Goal: Task Accomplishment & Management: Manage account settings

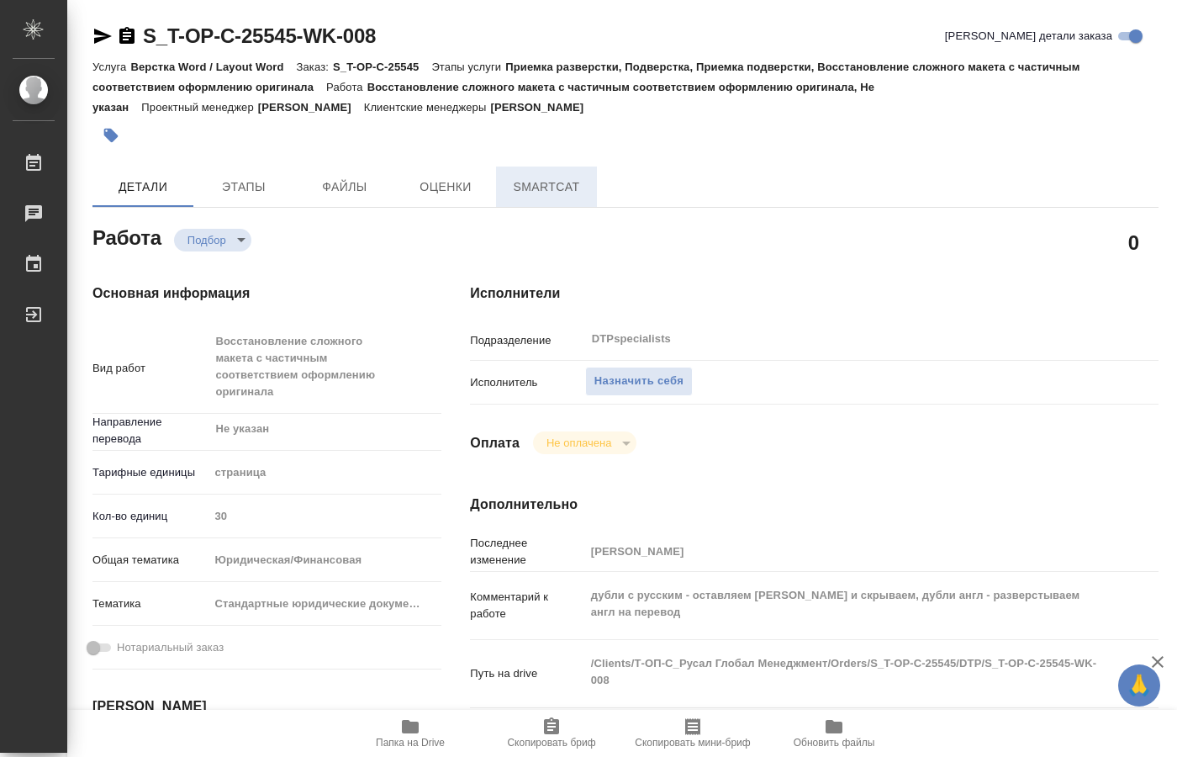
type textarea "x"
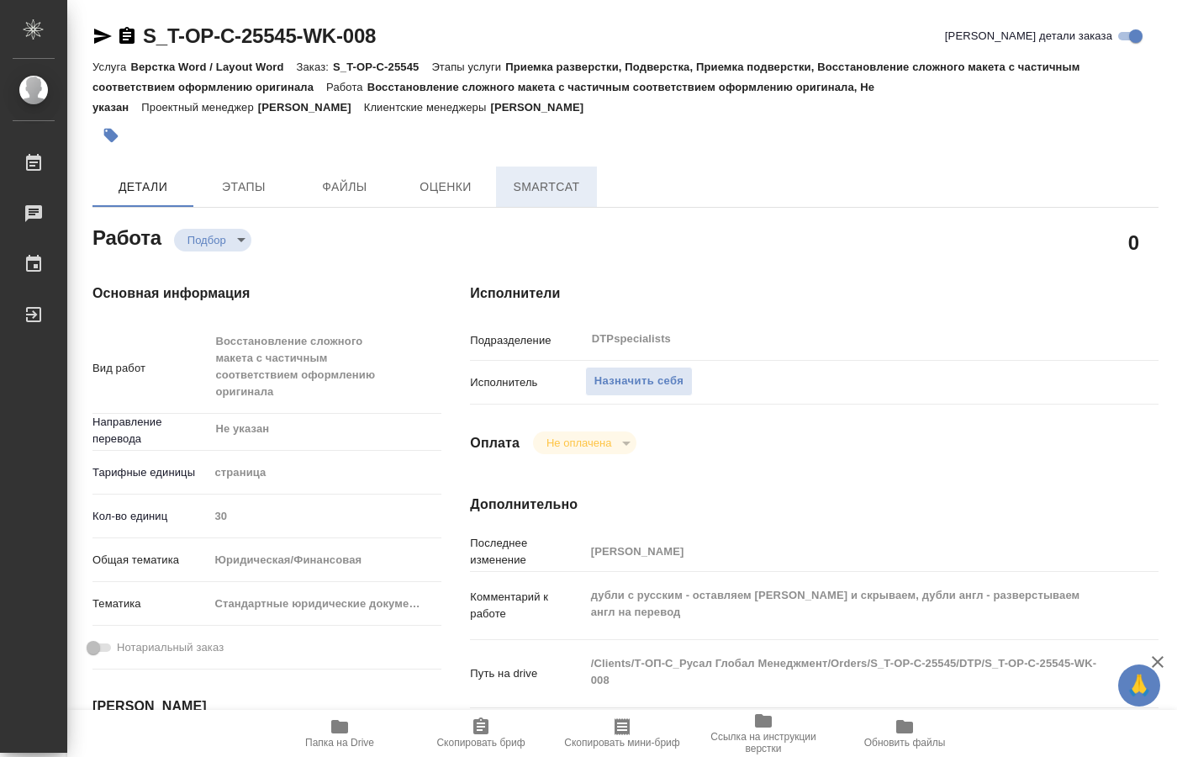
type textarea "x"
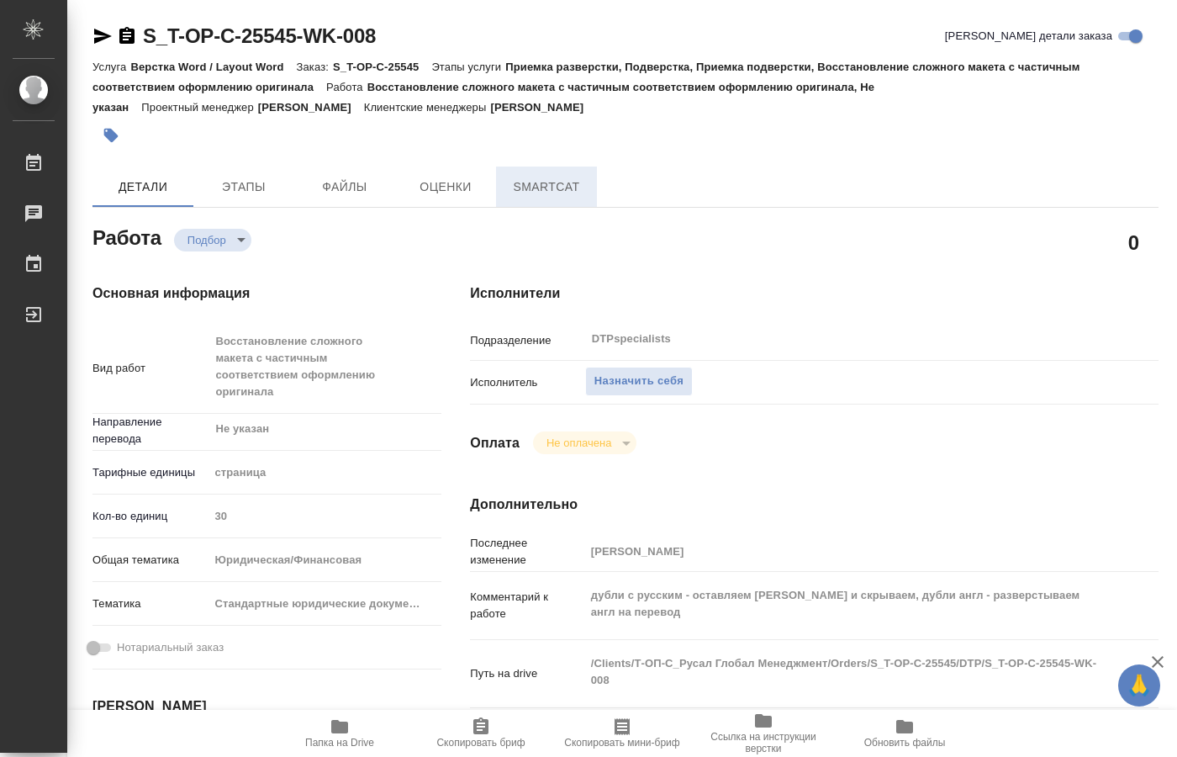
type textarea "x"
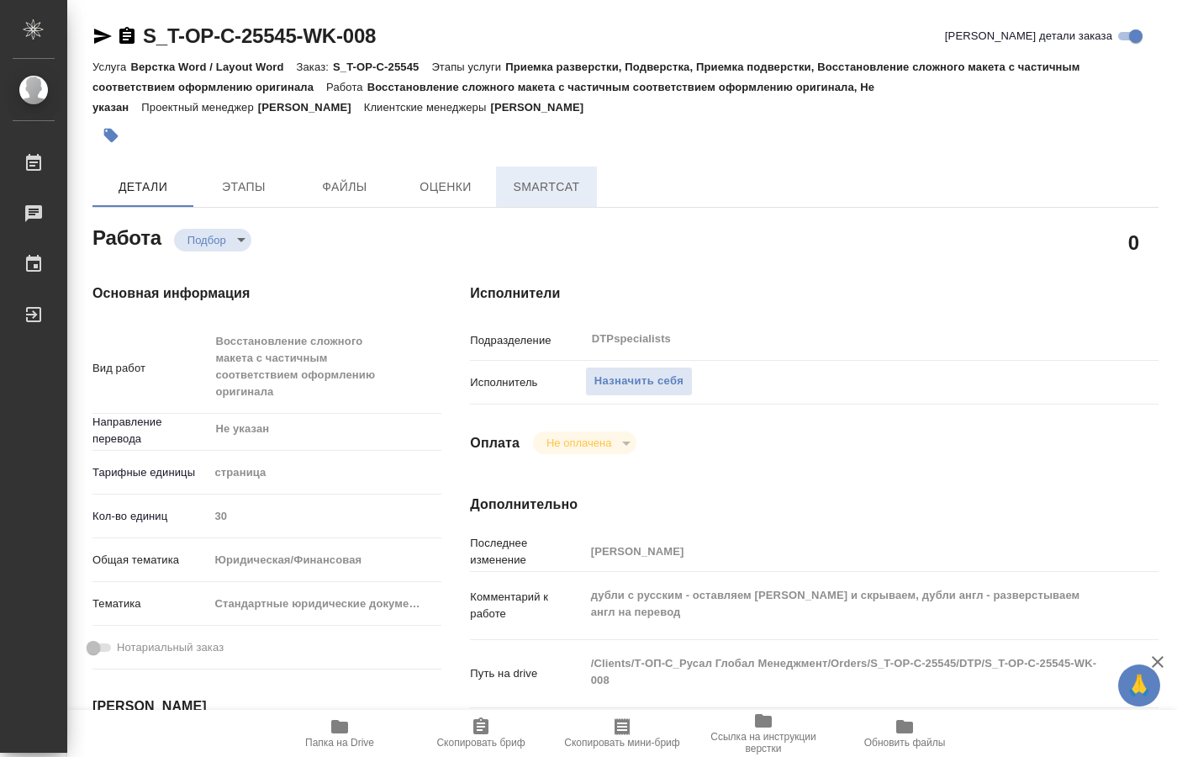
type textarea "x"
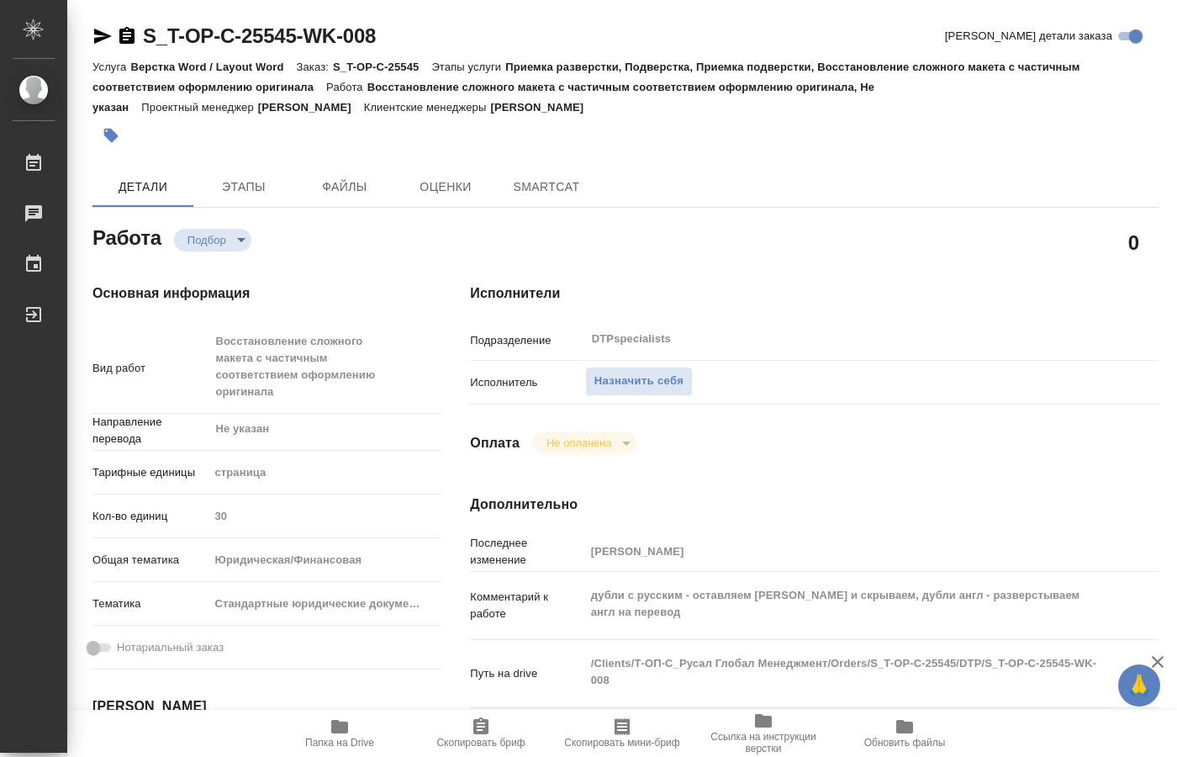
type textarea "x"
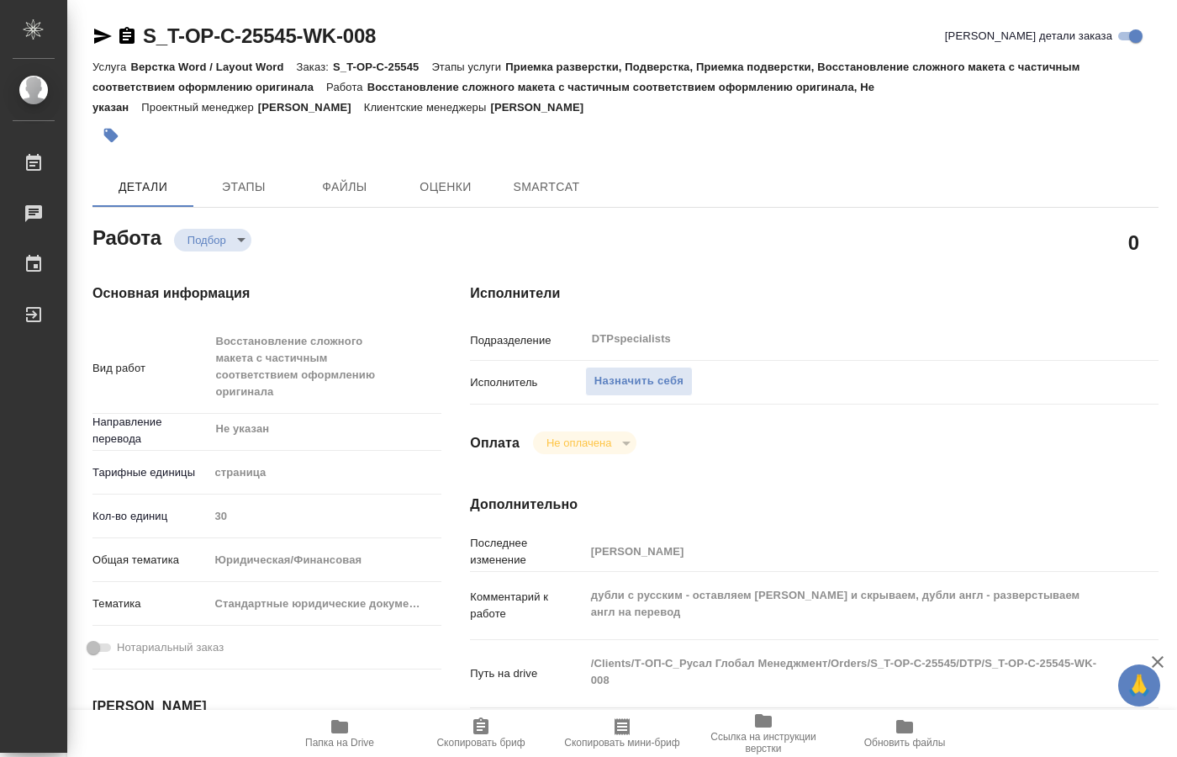
type textarea "x"
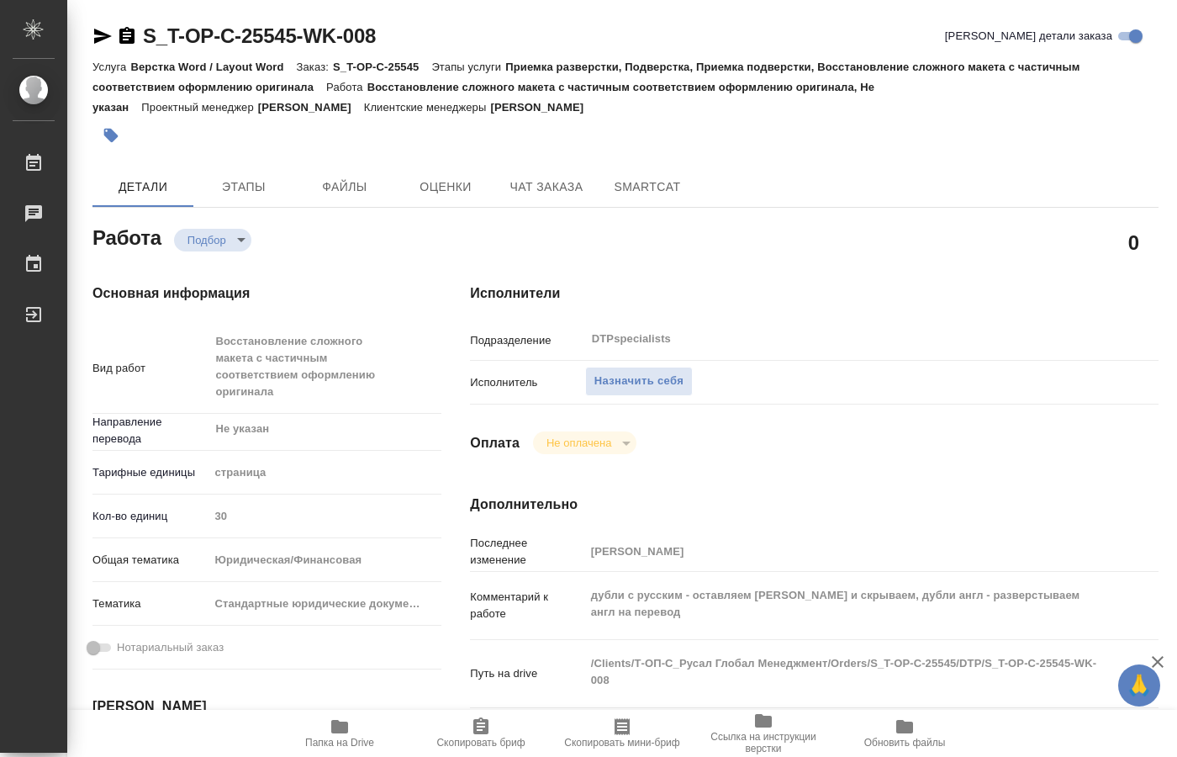
type textarea "x"
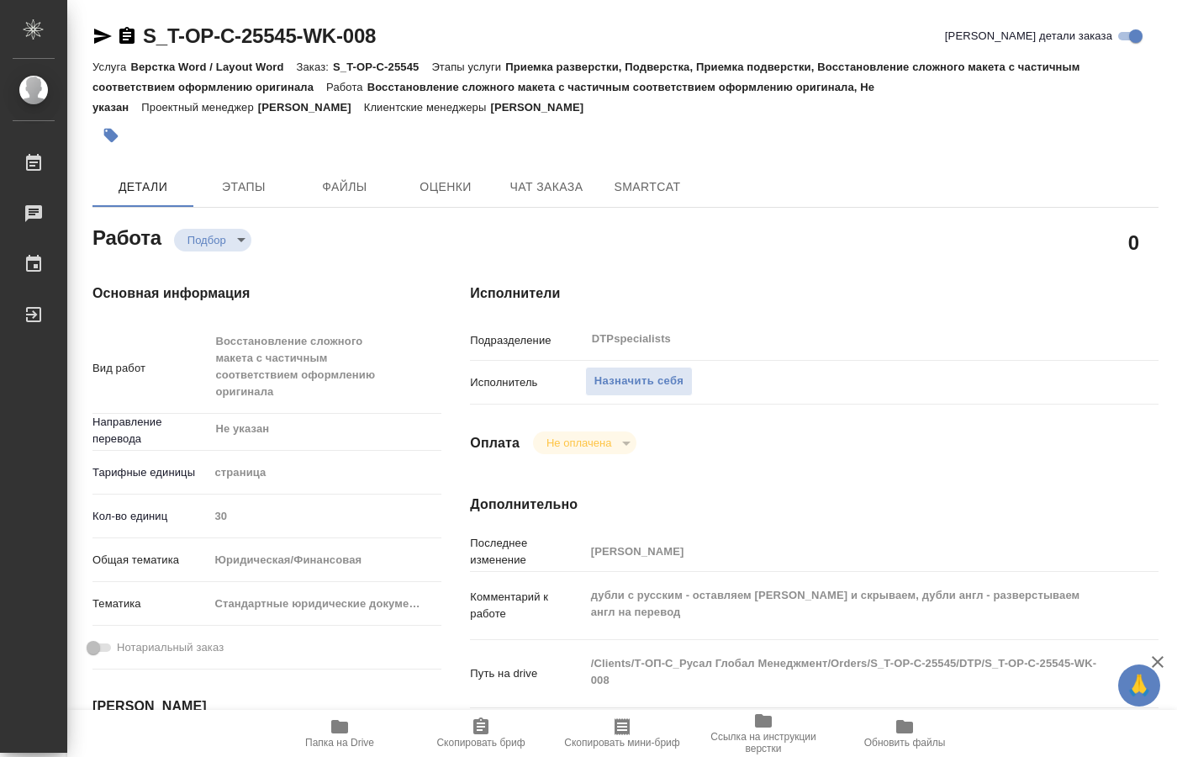
type textarea "x"
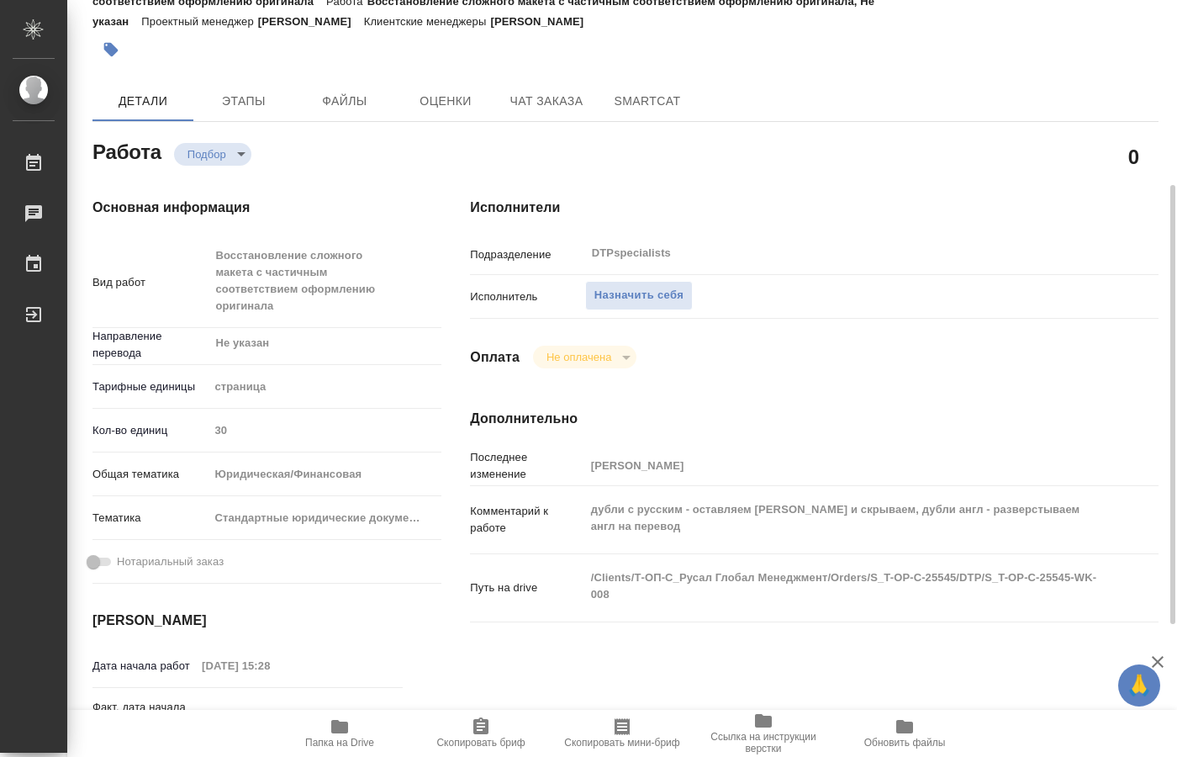
scroll to position [172, 0]
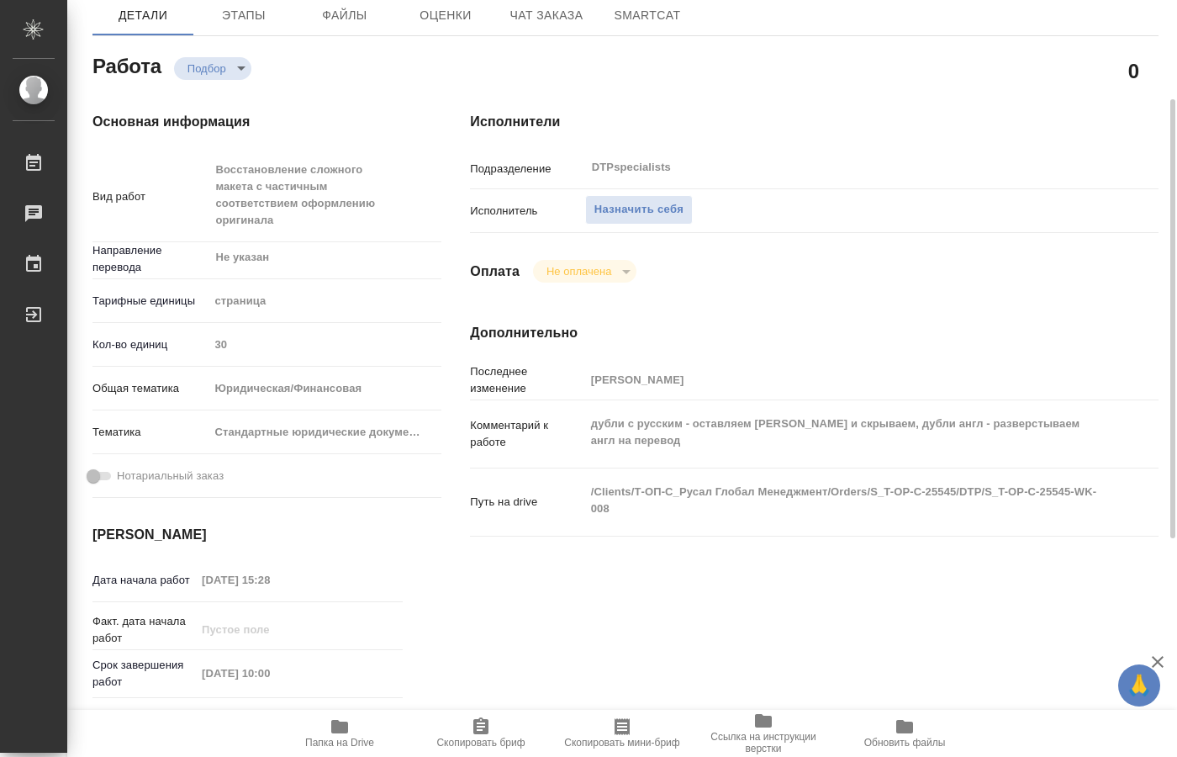
click at [344, 736] on icon "button" at bounding box center [340, 727] width 20 height 20
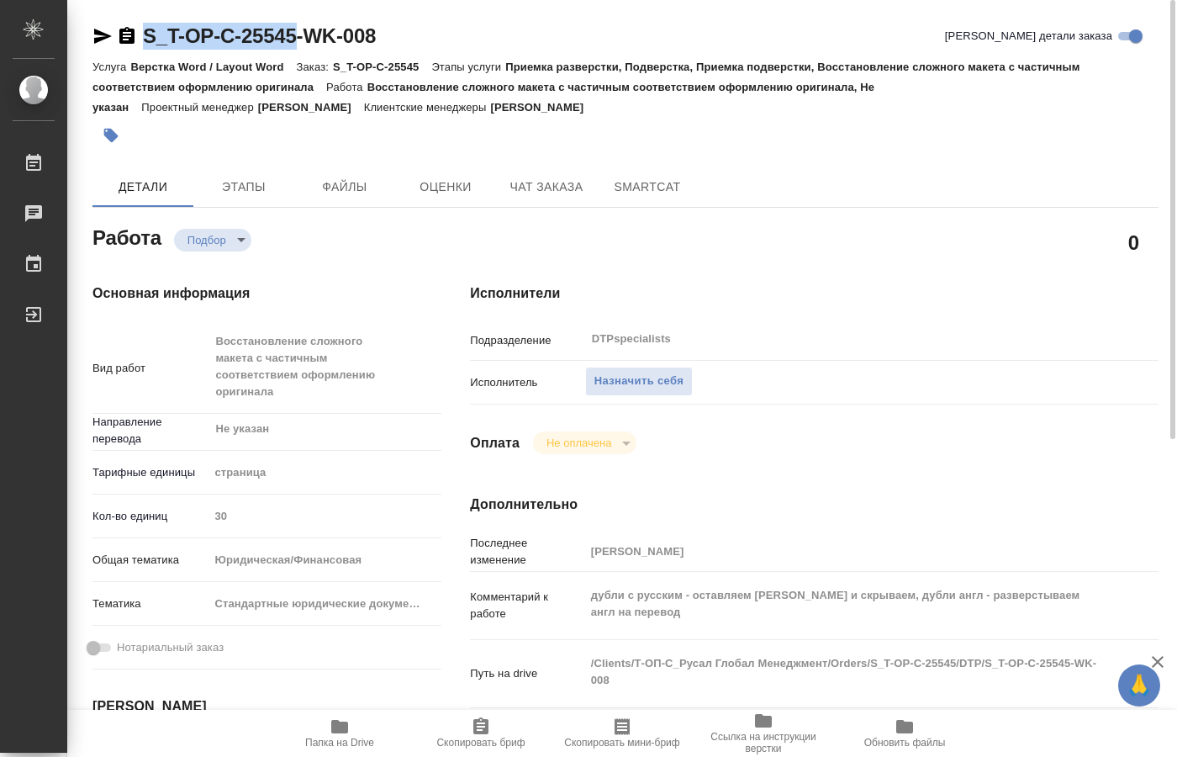
drag, startPoint x: 143, startPoint y: 14, endPoint x: 297, endPoint y: 45, distance: 157.0
click at [297, 45] on div "S_T-OP-C-25545-WK-008 Кратко детали заказа Услуга Верстка Word / Layout Word За…" at bounding box center [625, 761] width 1085 height 1522
copy link "S_T-OP-C-25545"
type textarea "x"
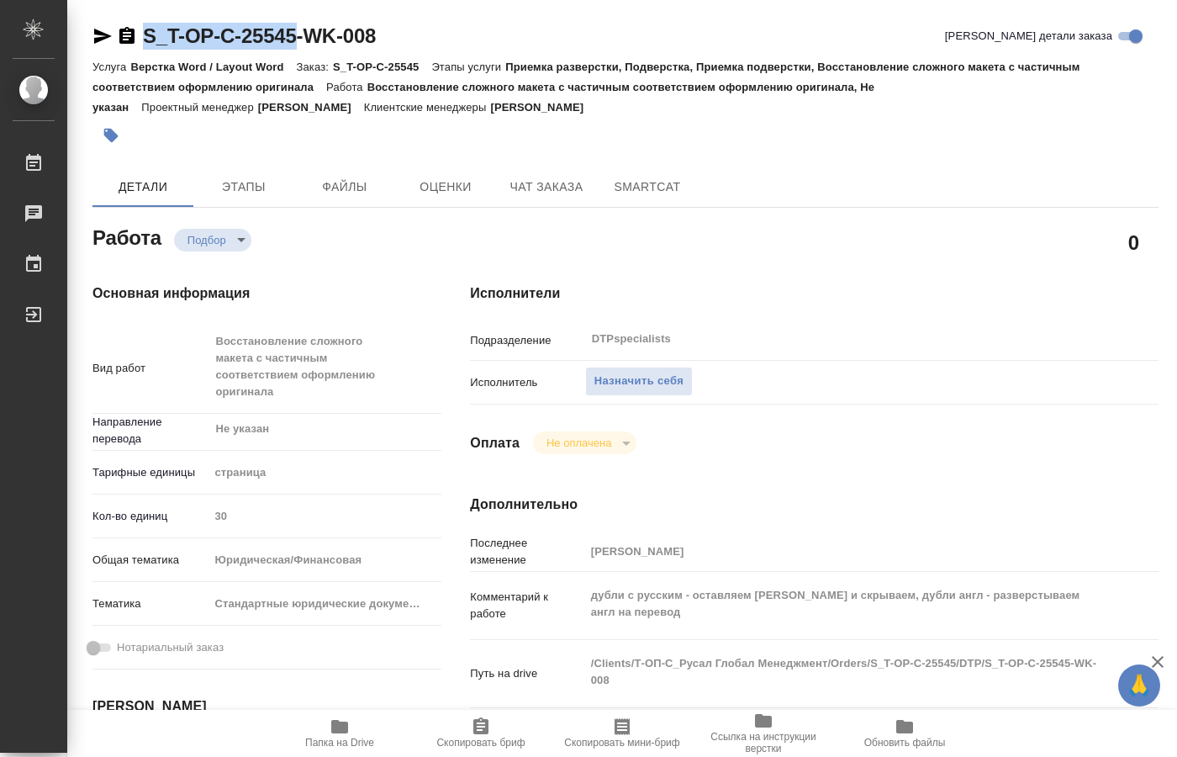
type textarea "x"
click at [996, 448] on div "Исполнители Подразделение DTPspecialists ​ Исполнитель Назначить себя Оплата Не…" at bounding box center [815, 634] width 756 height 769
click at [655, 372] on span "Назначить себя" at bounding box center [639, 381] width 89 height 19
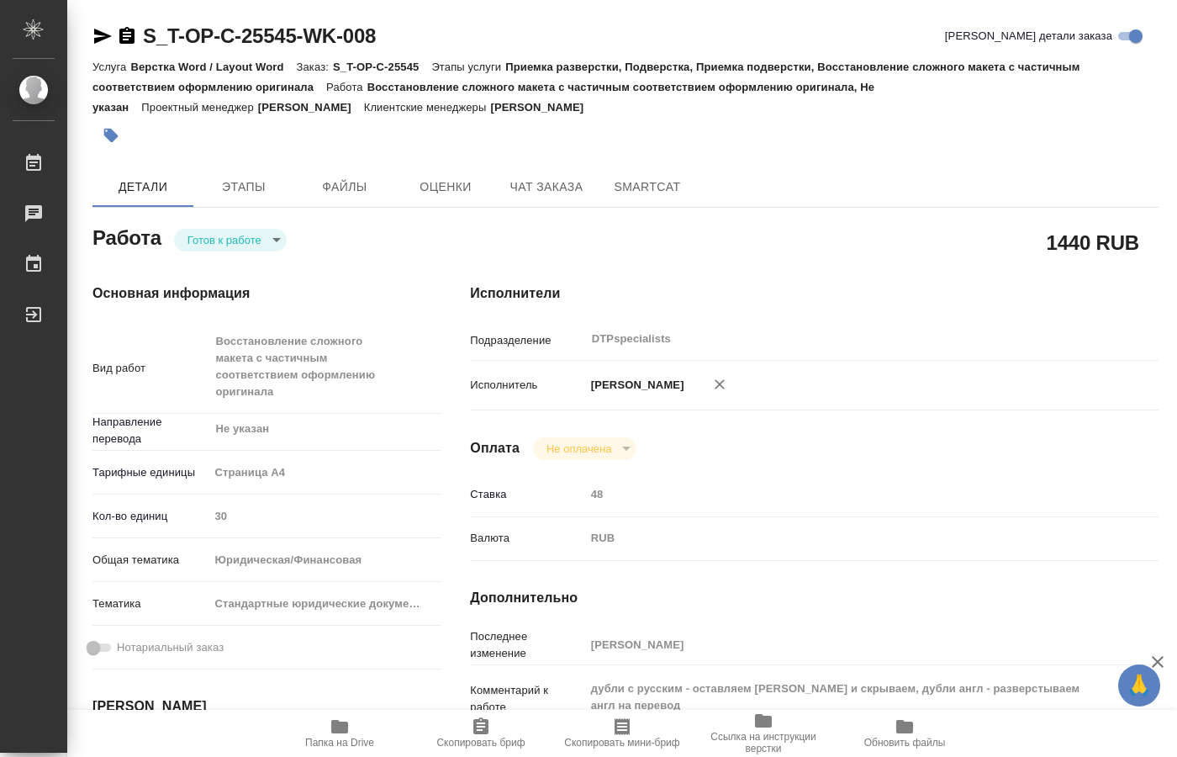
click at [251, 239] on body "🙏 .cls-1 fill:#fff; AWATERA Kucherenko Oksana Работы Чаты График Выйти S_T-OP-C…" at bounding box center [588, 378] width 1177 height 757
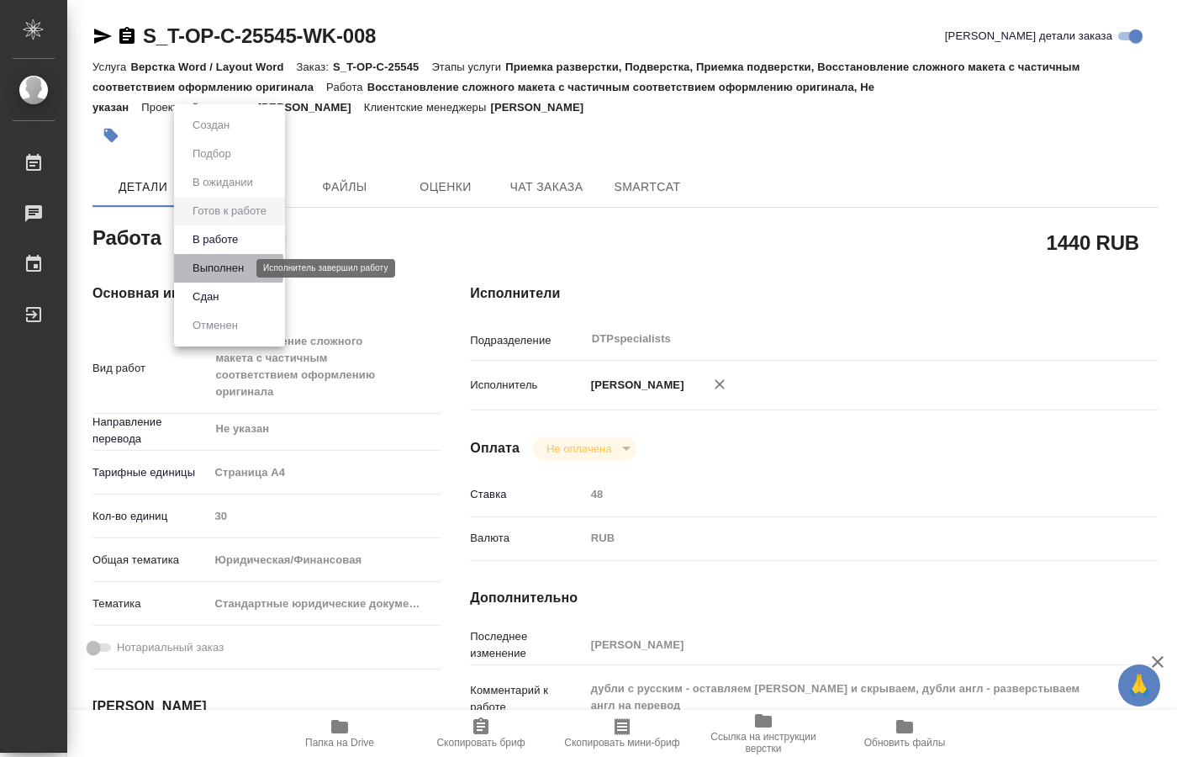
click at [213, 267] on button "Выполнен" at bounding box center [218, 268] width 61 height 19
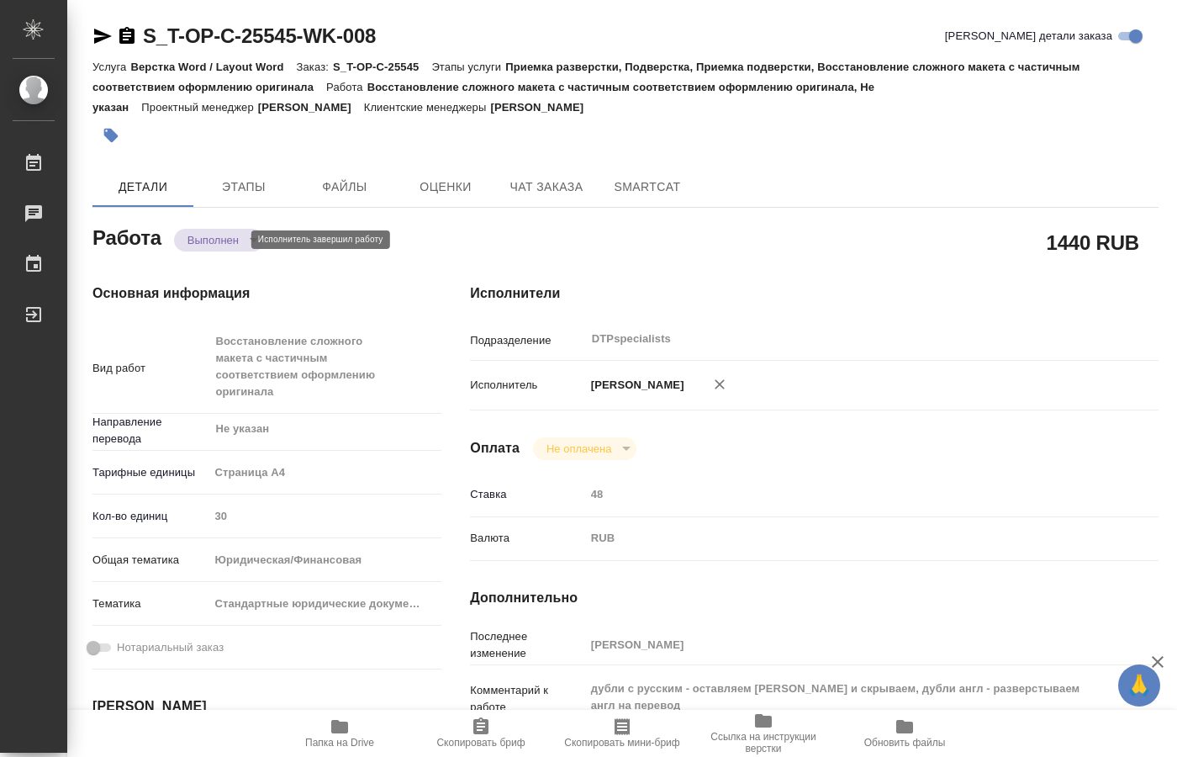
type textarea "x"
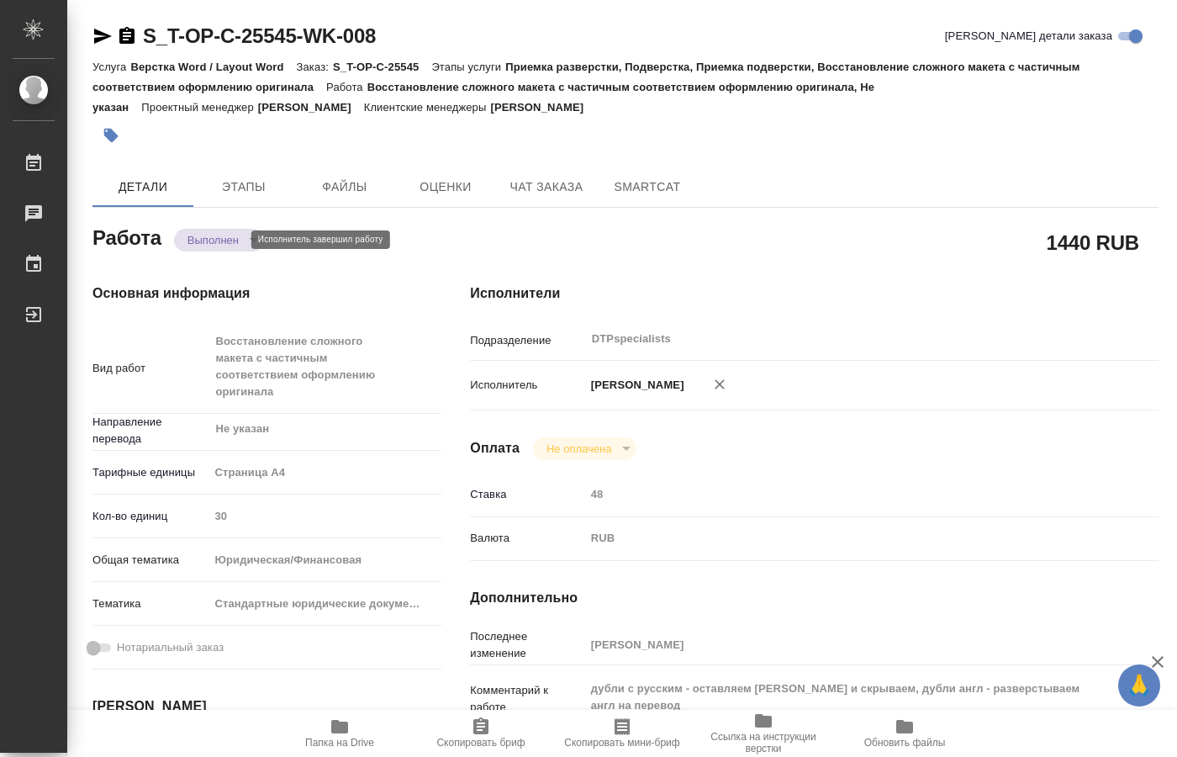
type textarea "x"
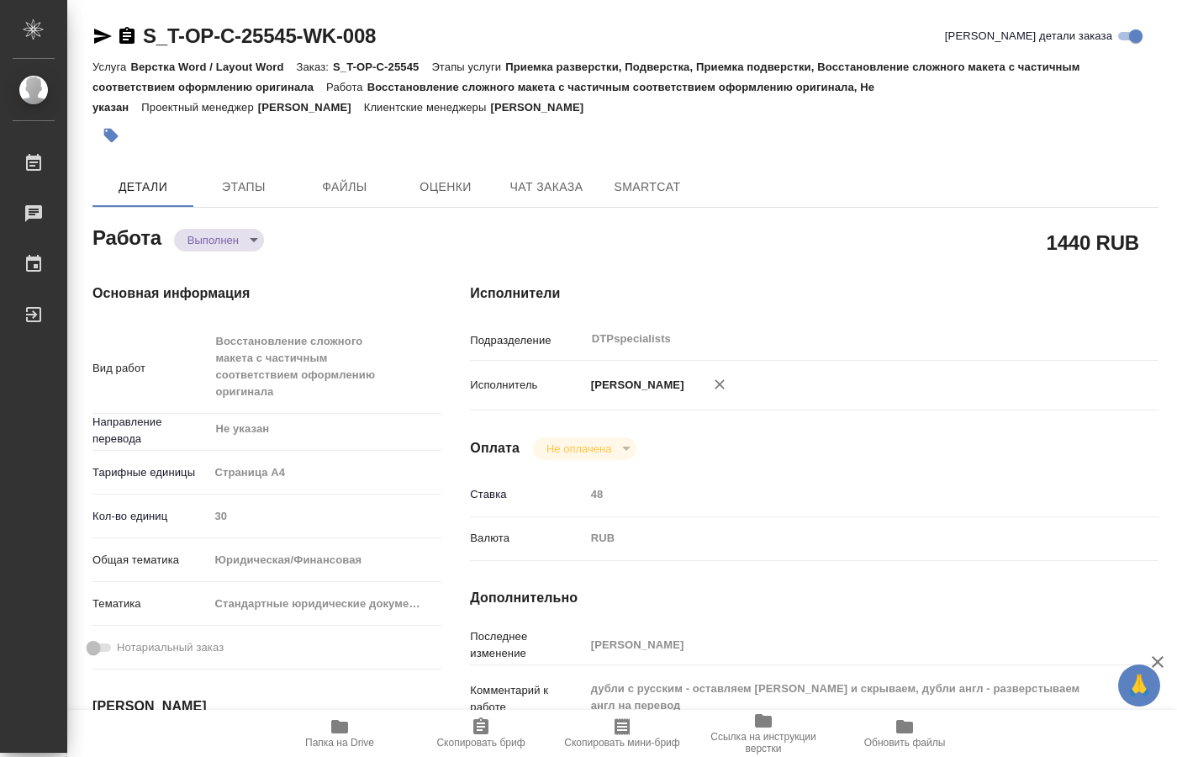
click at [214, 240] on body "🙏 .cls-1 fill:#fff; AWATERA Kucherenko Oksana Работы 0 Чаты График Выйти S_T-OP…" at bounding box center [588, 378] width 1177 height 757
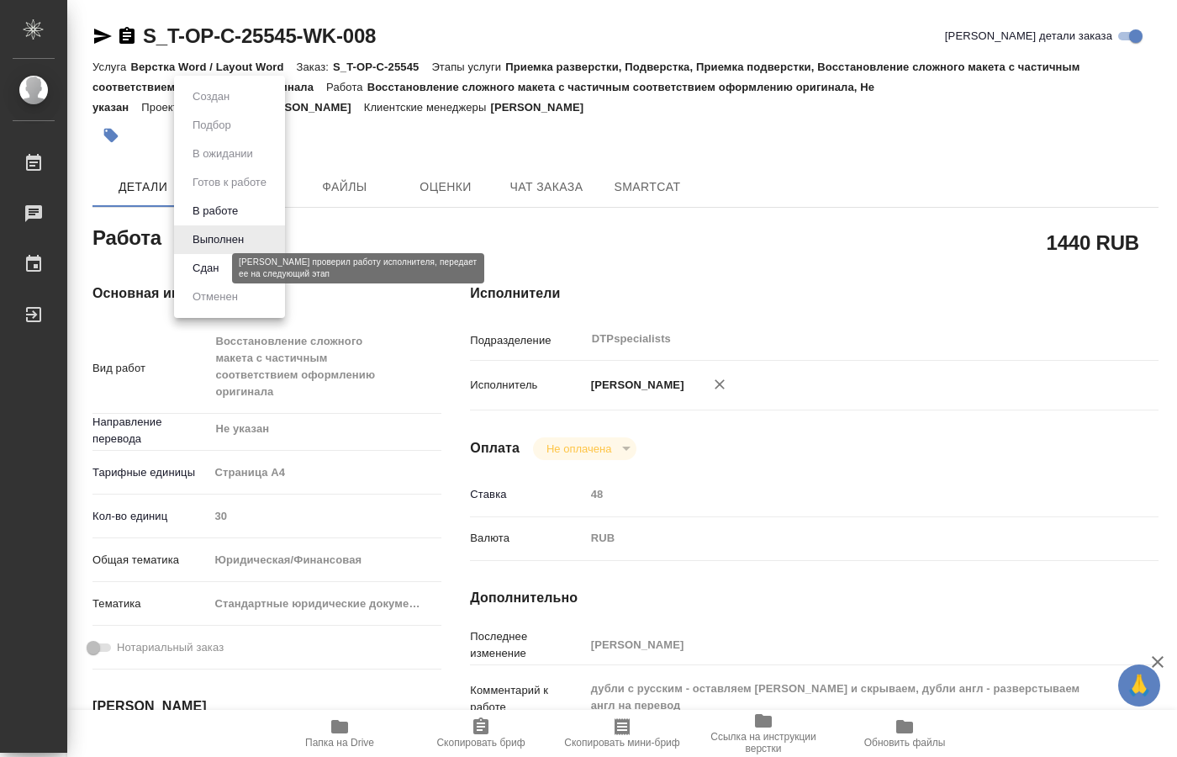
type textarea "x"
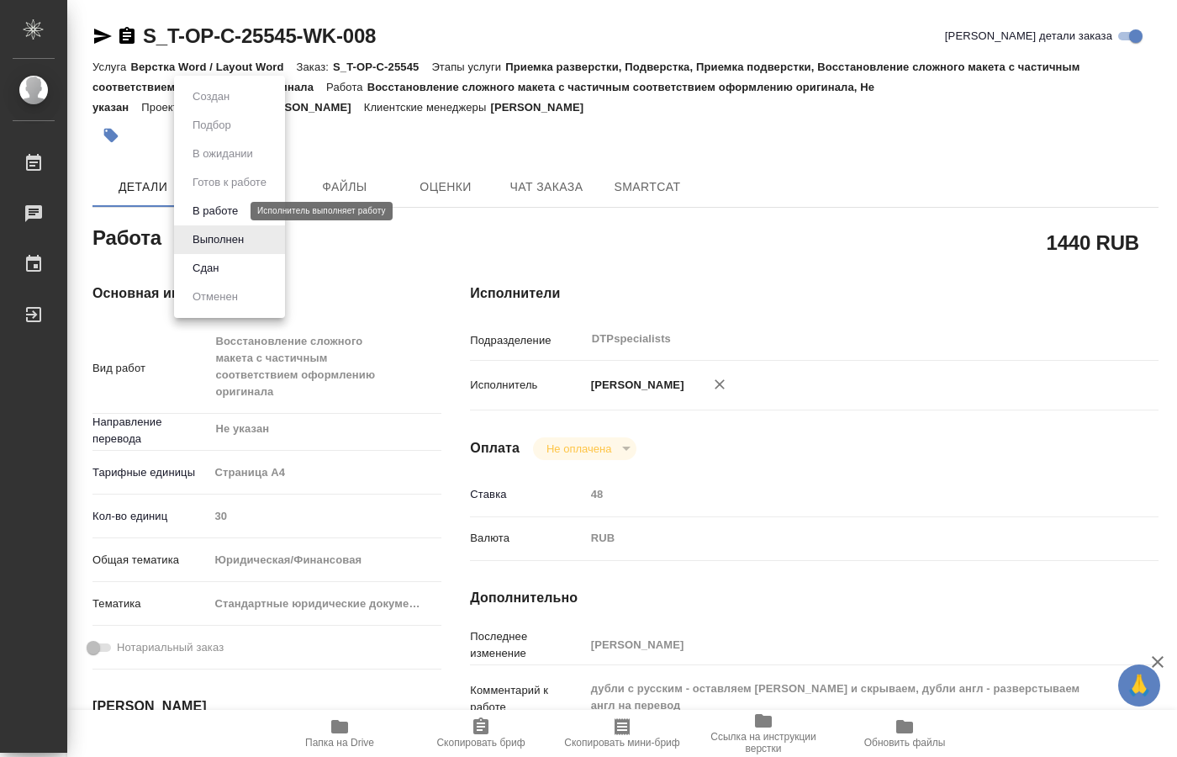
click at [208, 207] on button "В работе" at bounding box center [216, 211] width 56 height 19
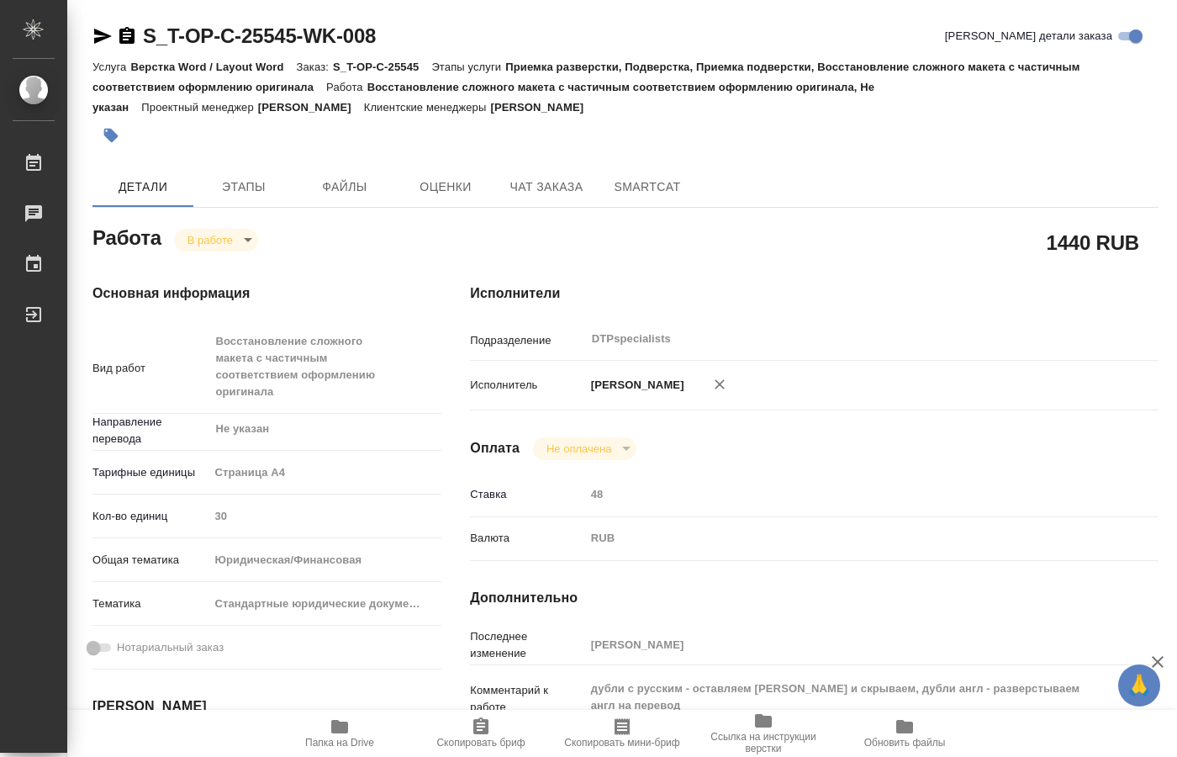
type textarea "x"
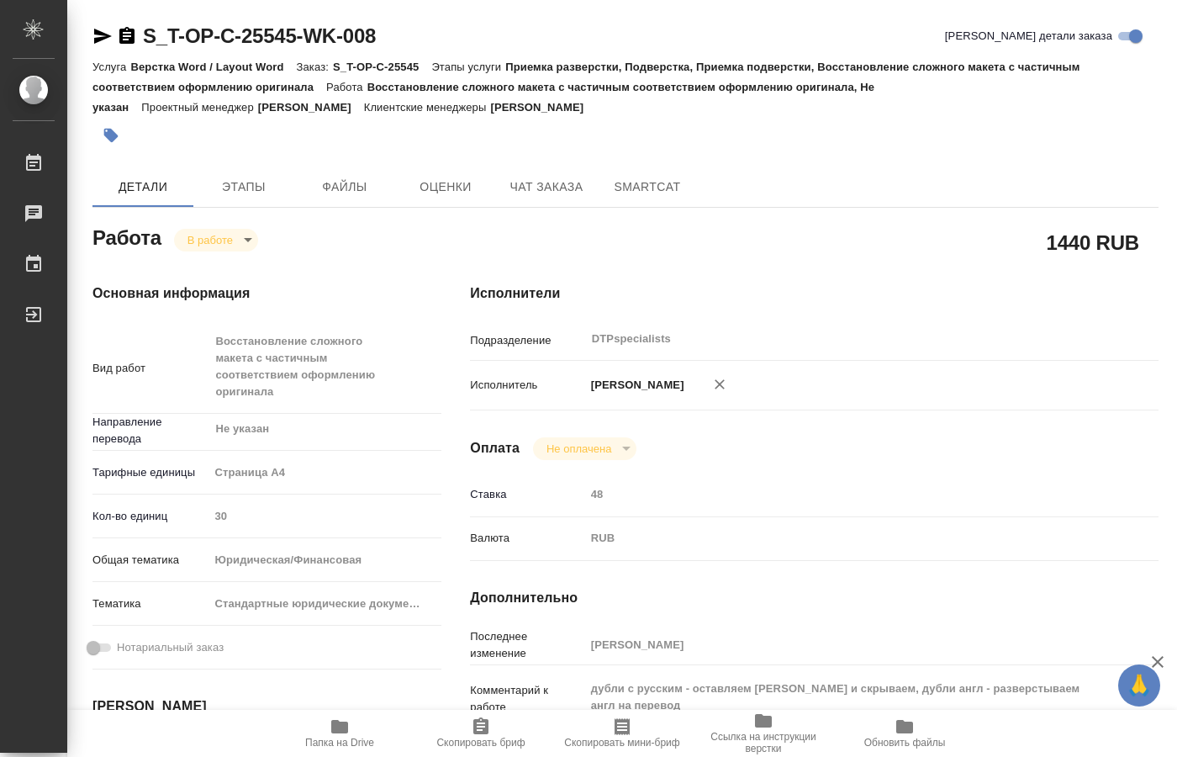
type textarea "x"
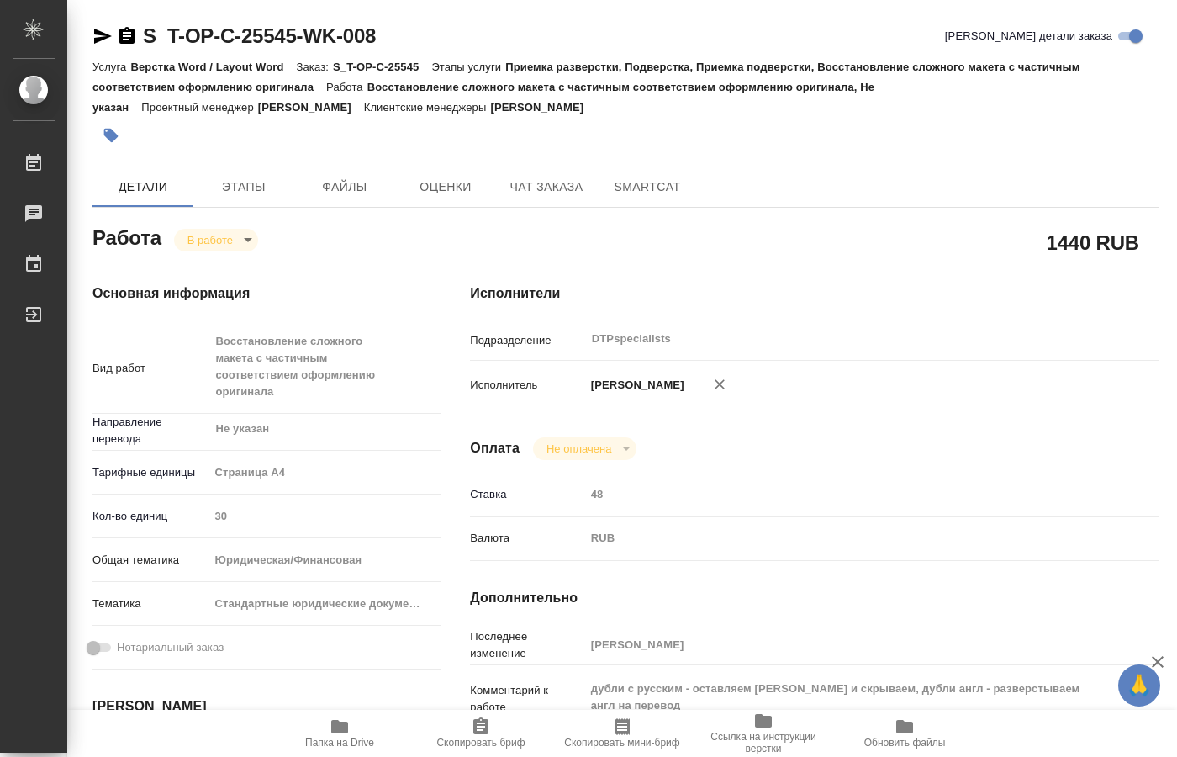
type textarea "x"
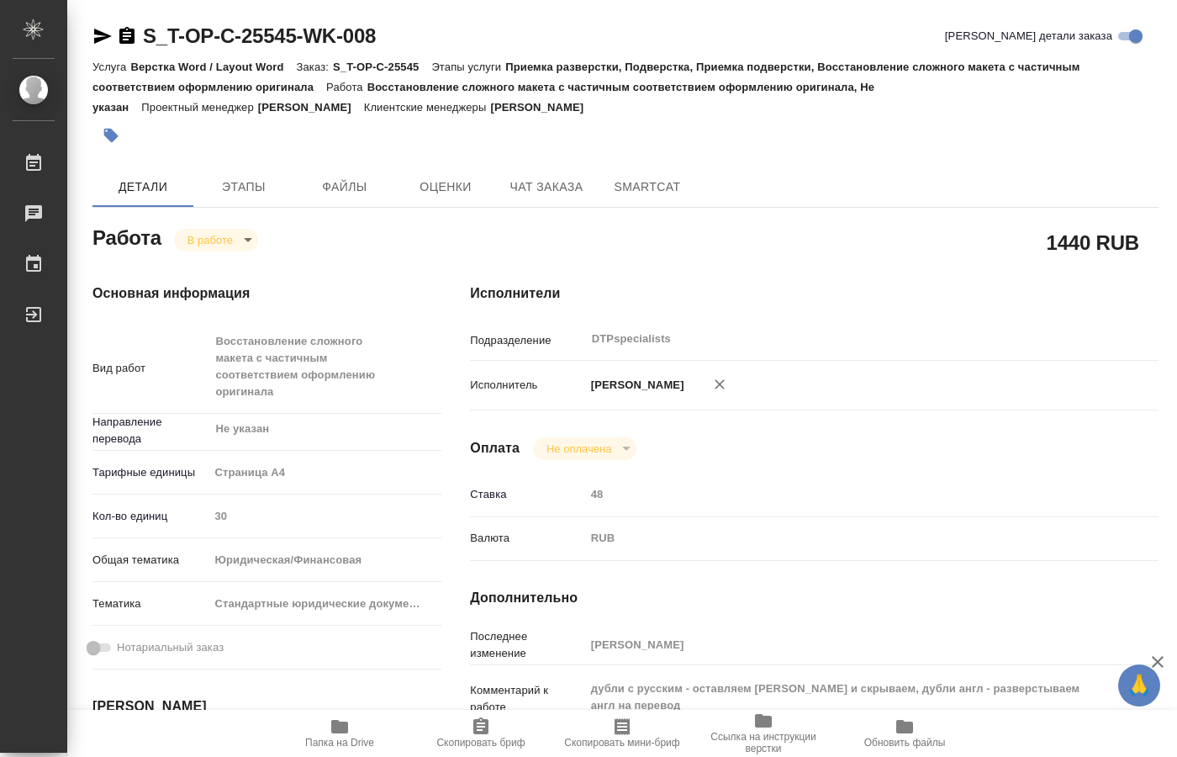
type textarea "x"
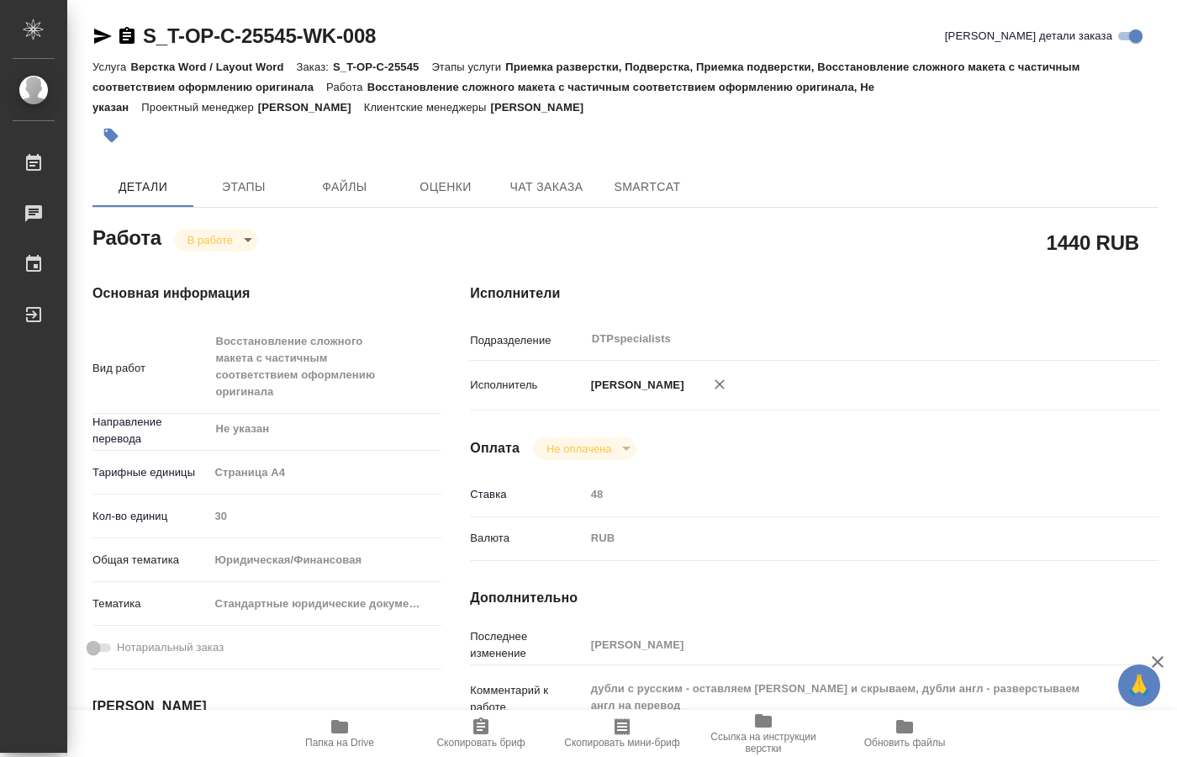
click at [334, 737] on span "Папка на Drive" at bounding box center [339, 743] width 69 height 12
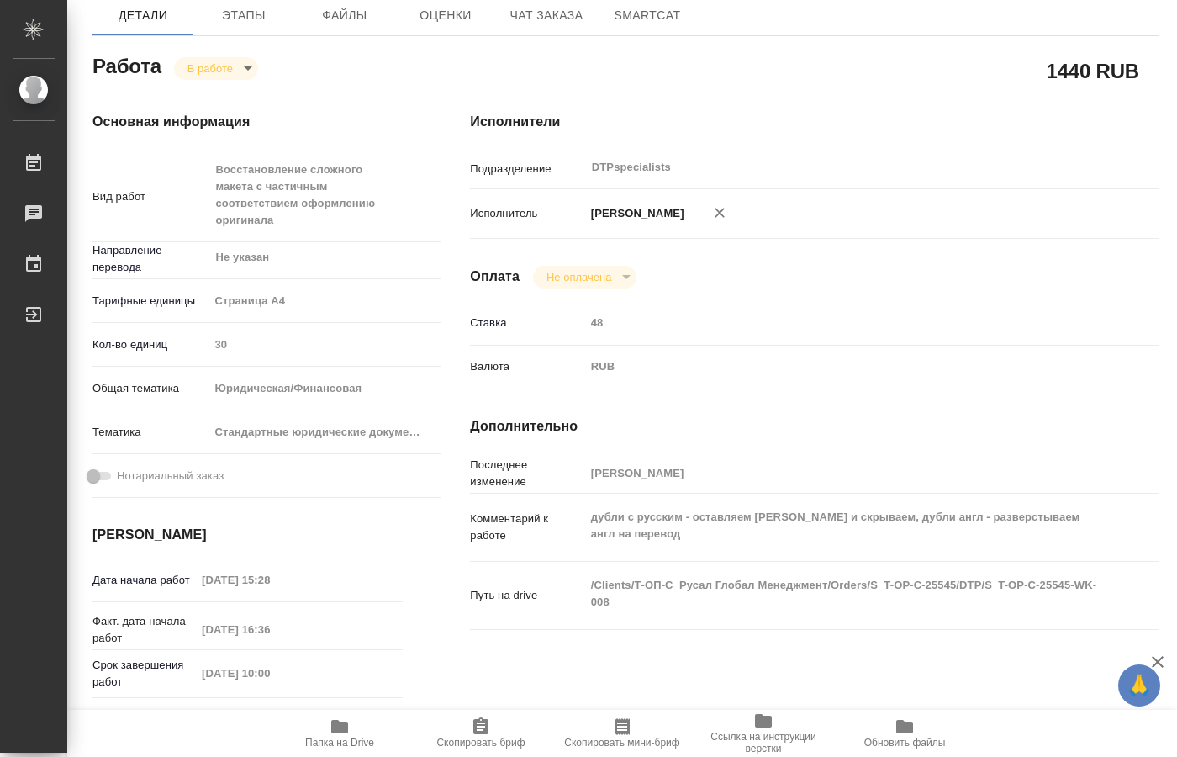
type textarea "x"
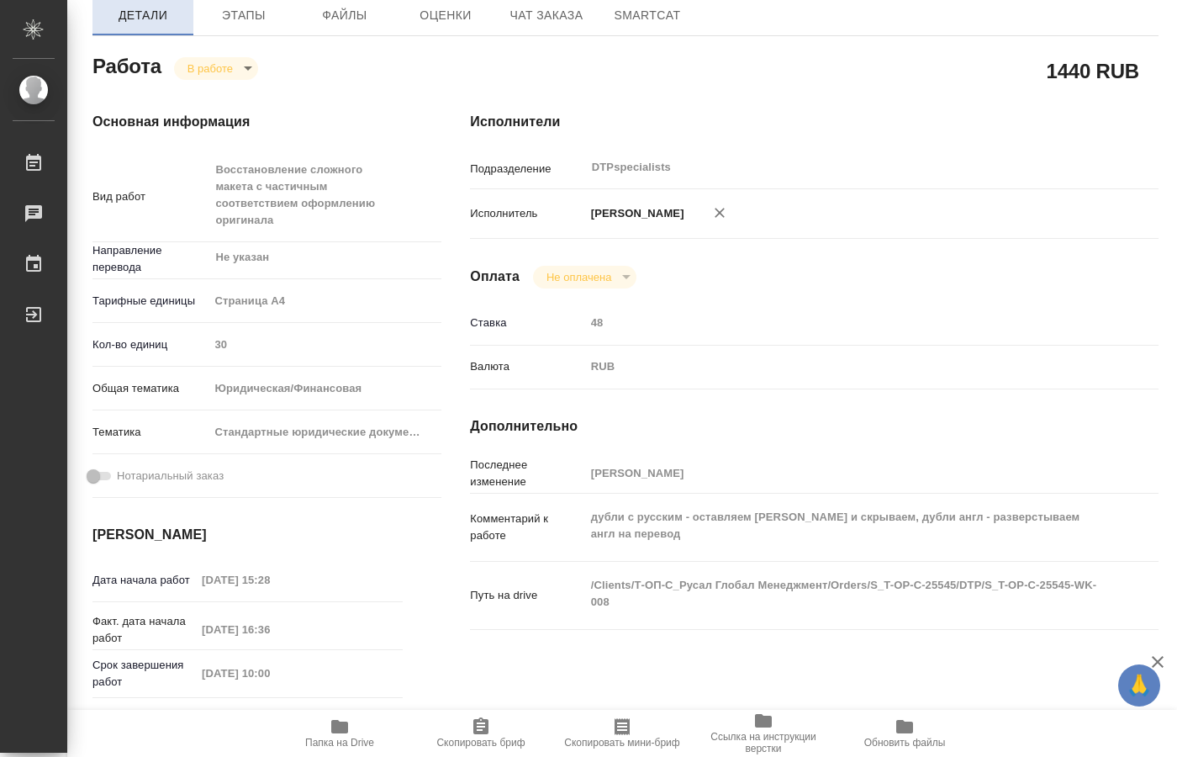
type textarea "x"
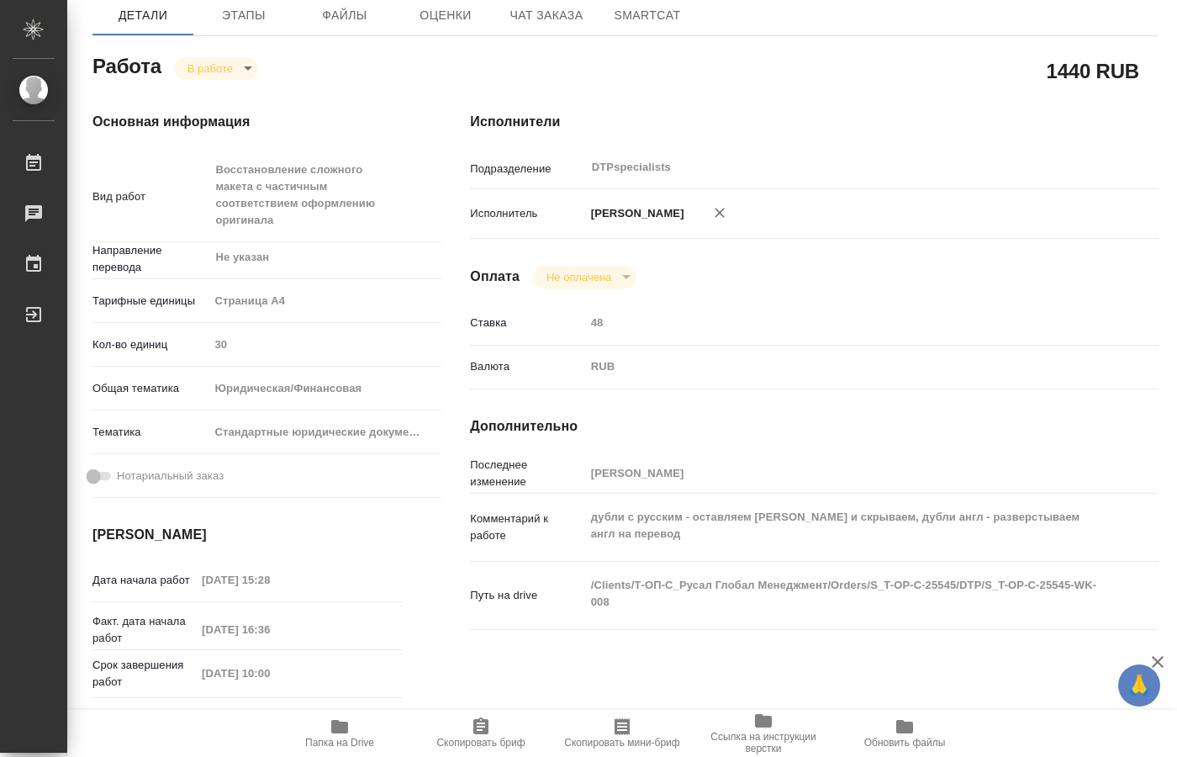
type textarea "x"
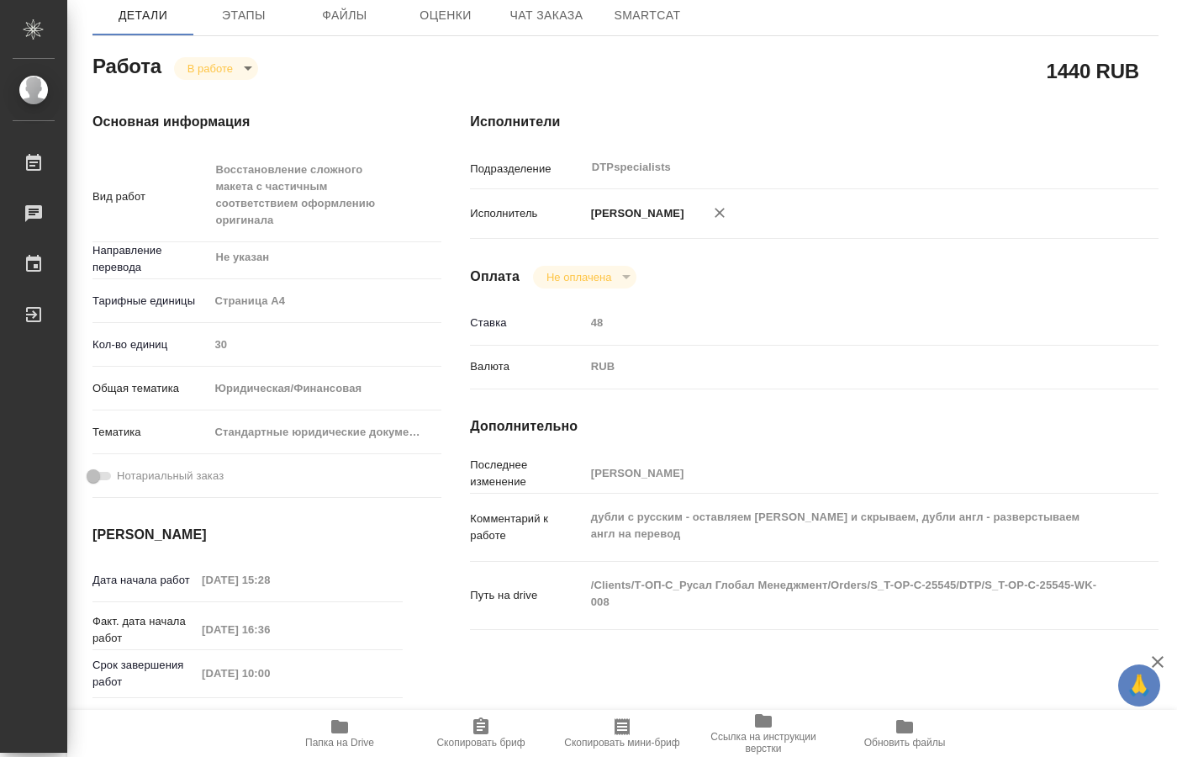
type textarea "x"
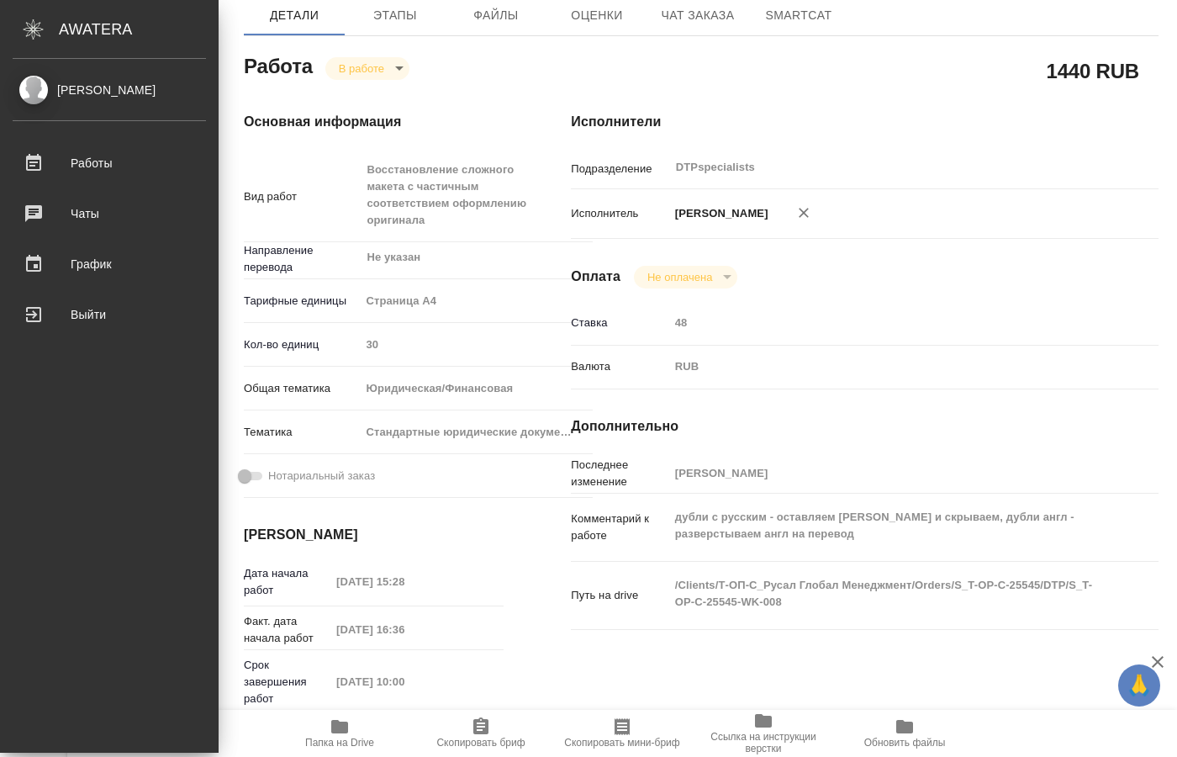
type textarea "x"
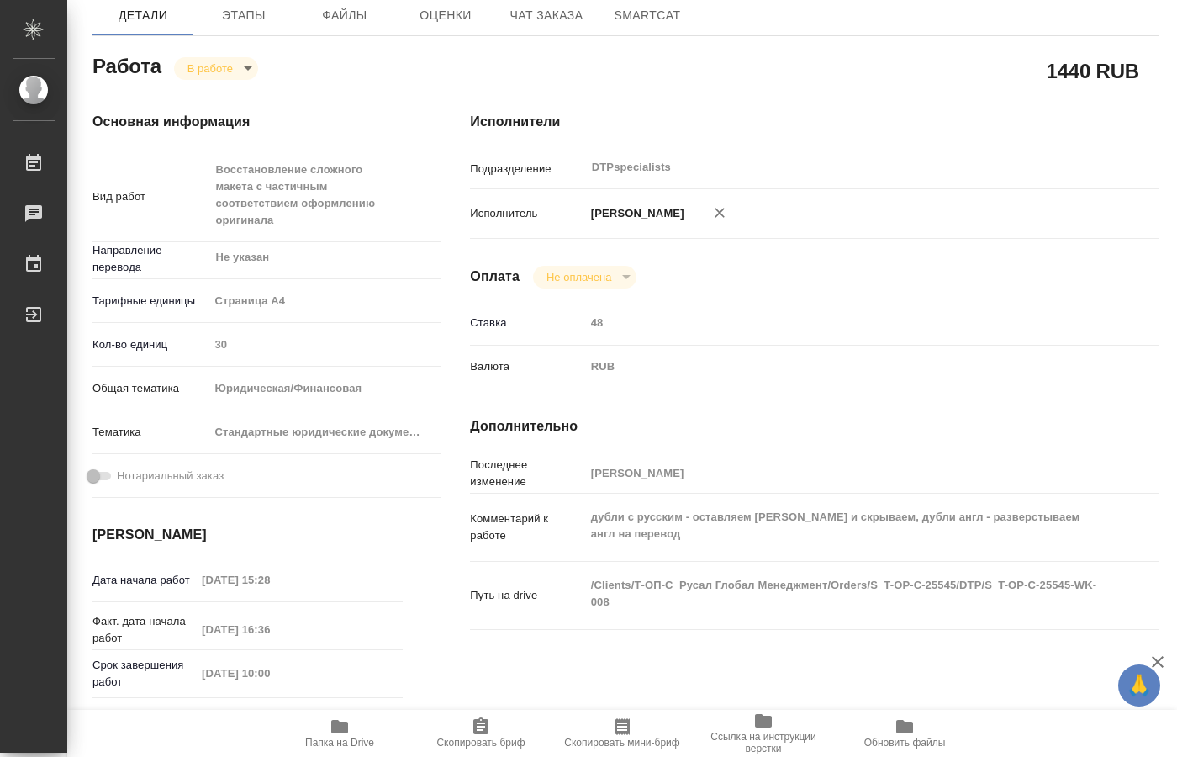
type textarea "x"
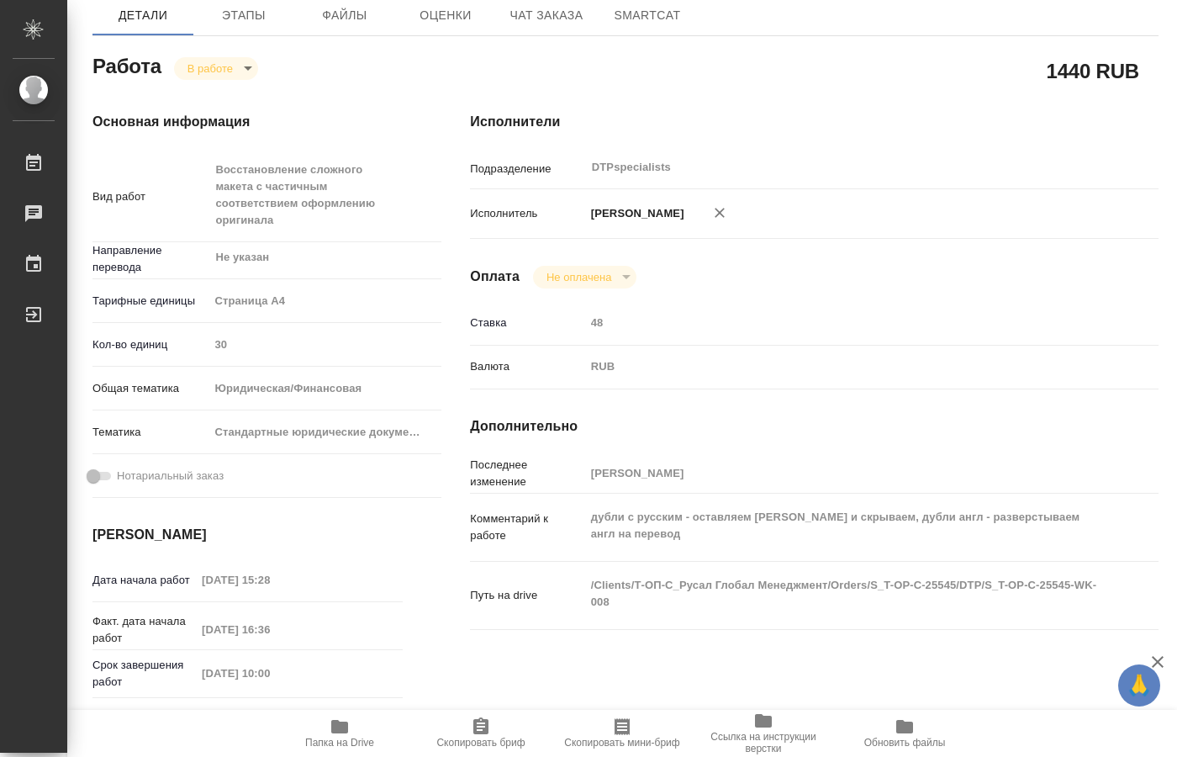
type textarea "x"
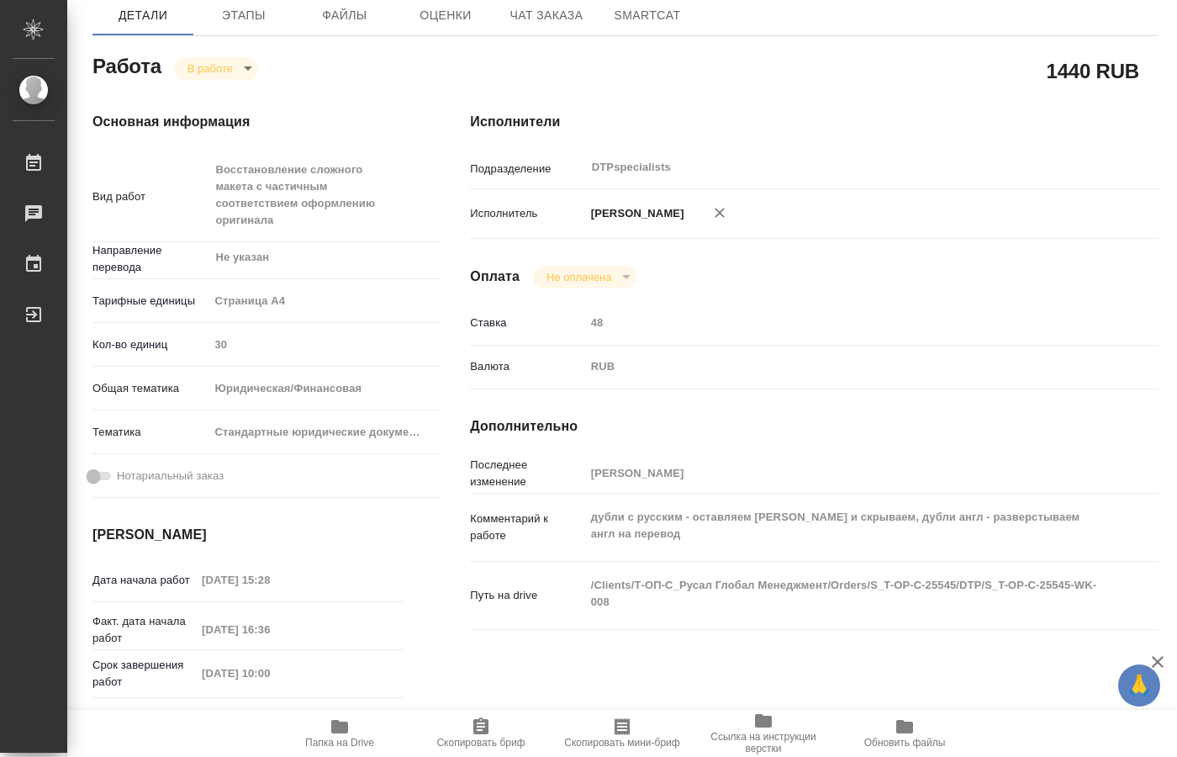
type textarea "x"
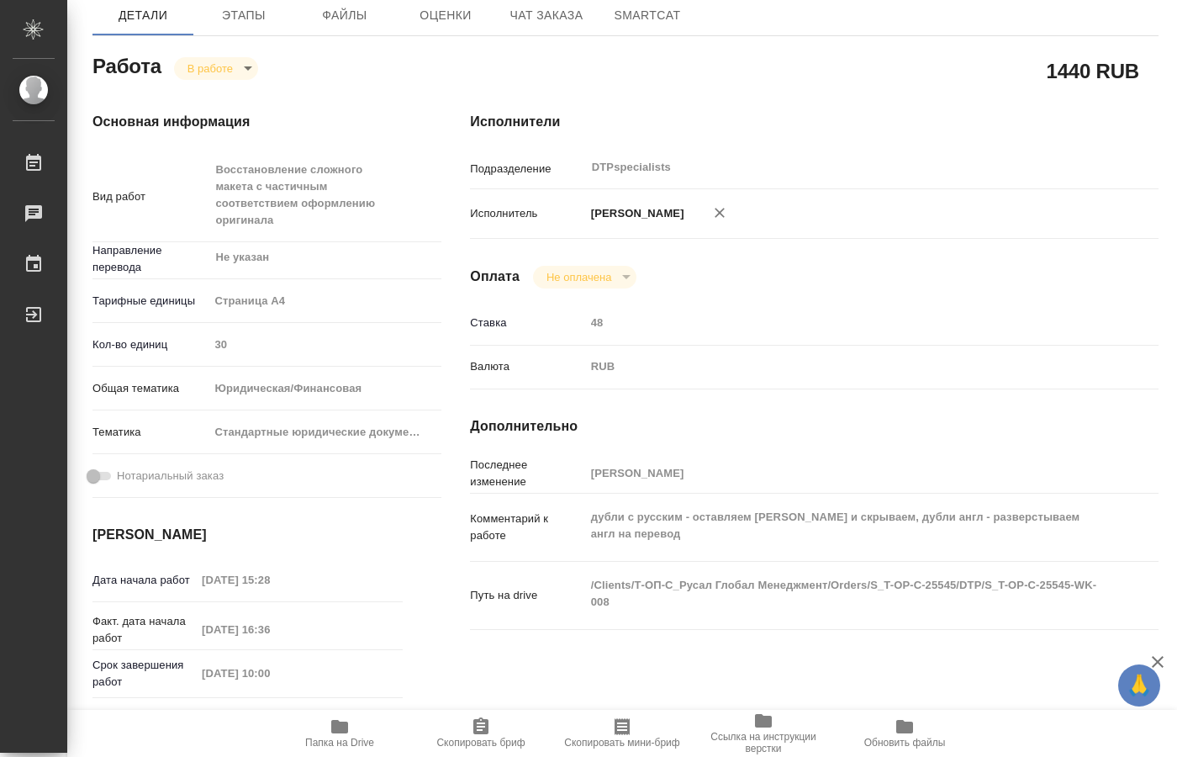
type textarea "x"
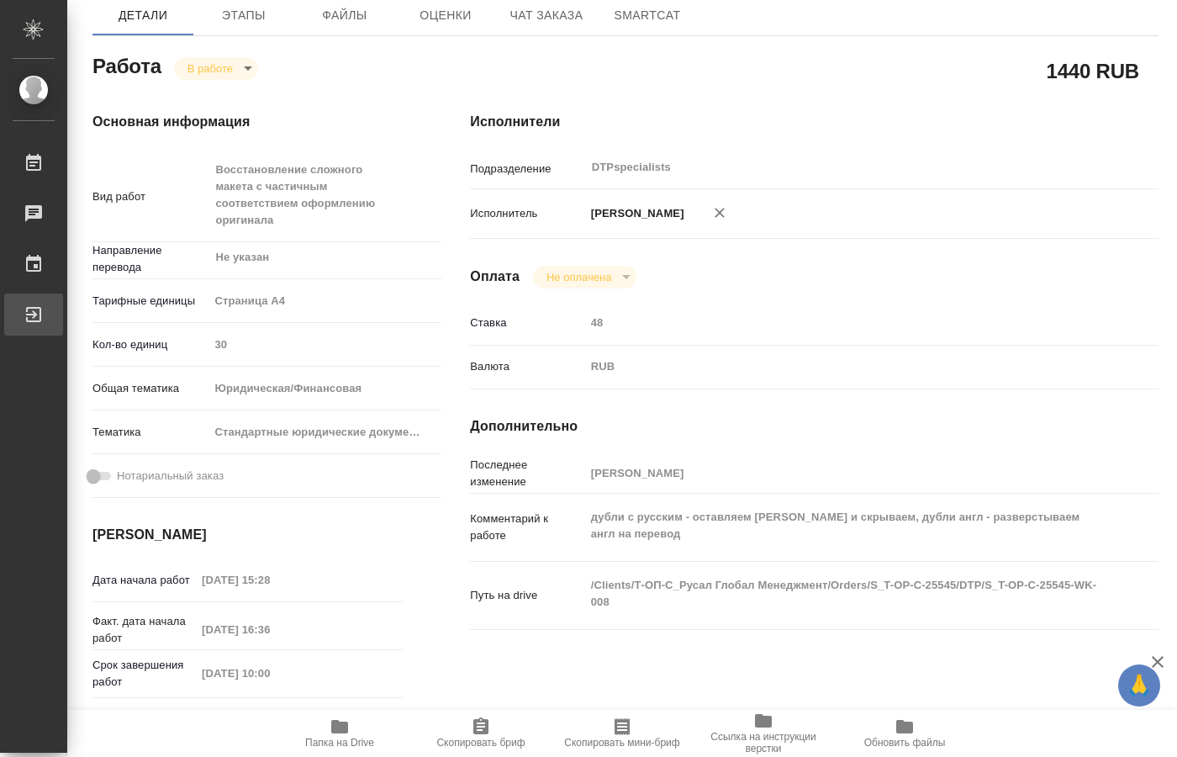
type textarea "x"
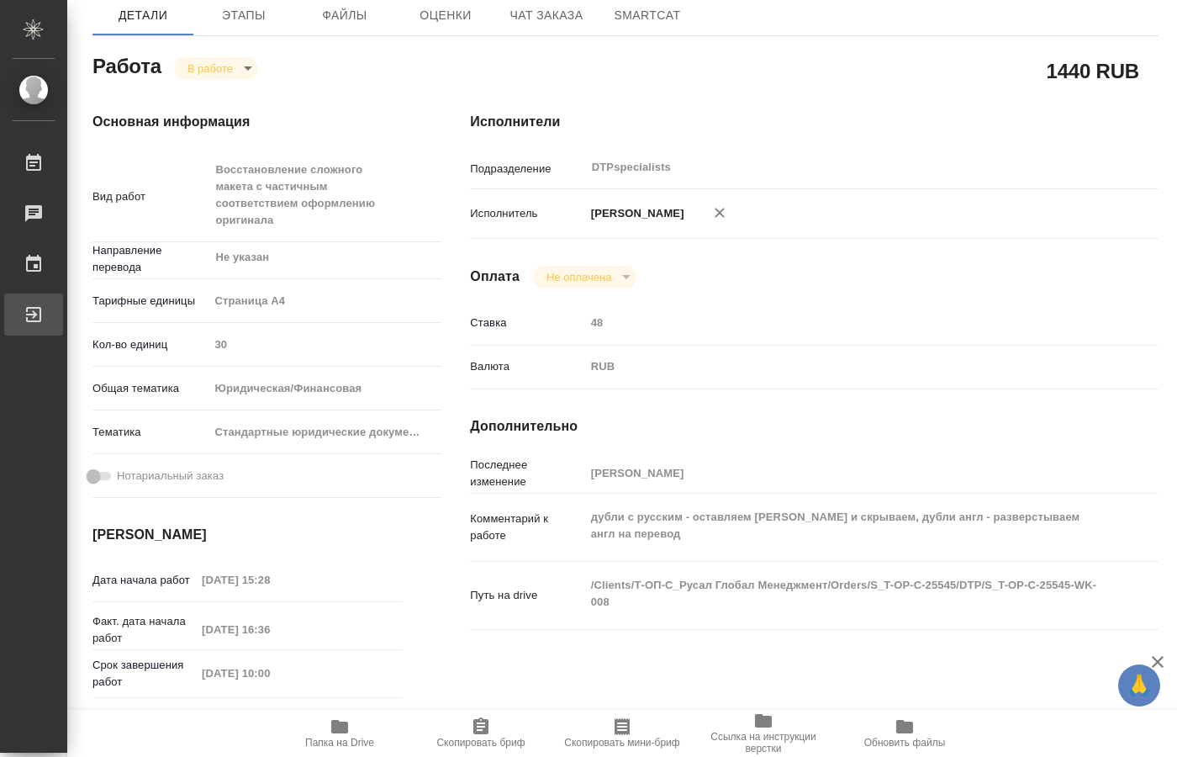
type textarea "x"
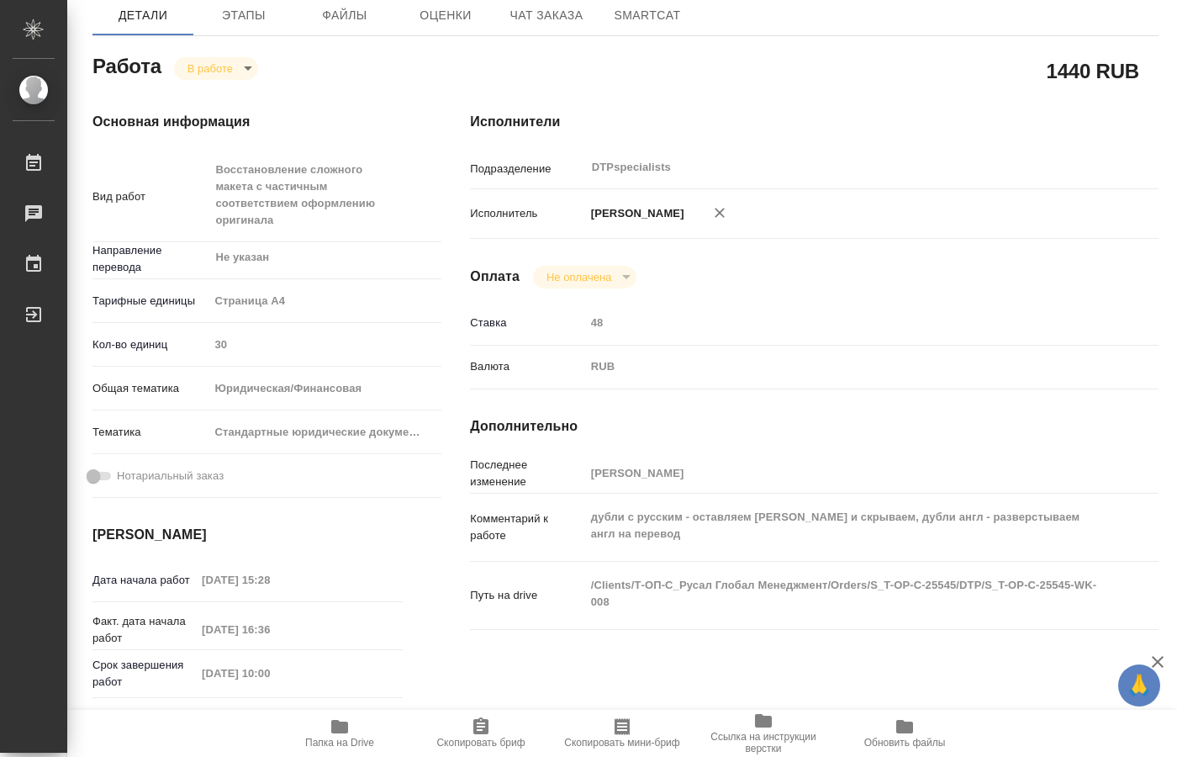
type textarea "x"
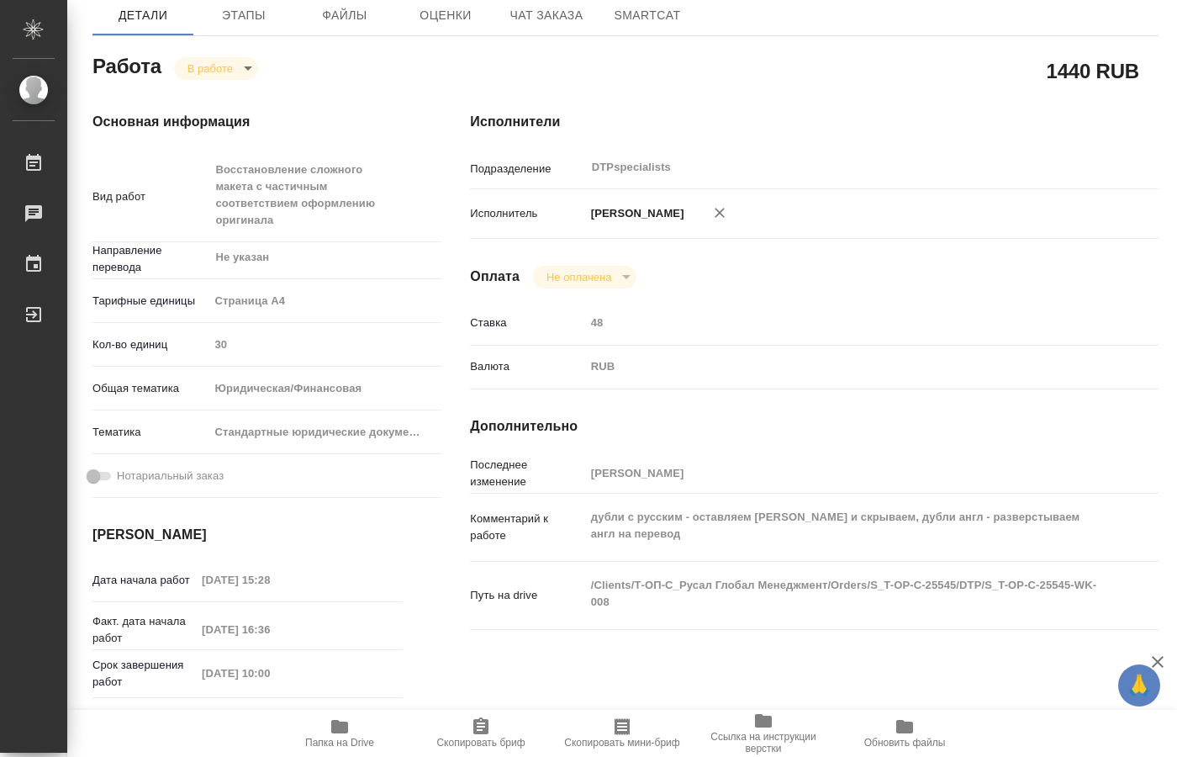
type textarea "x"
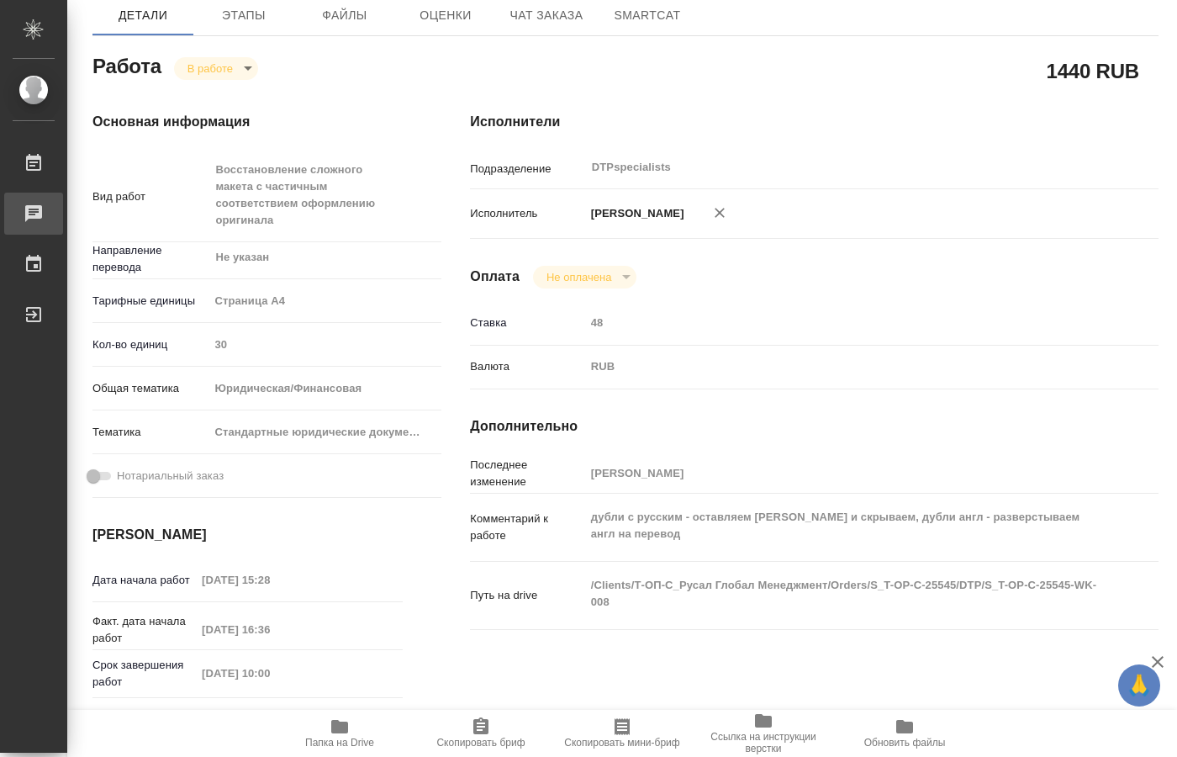
type textarea "x"
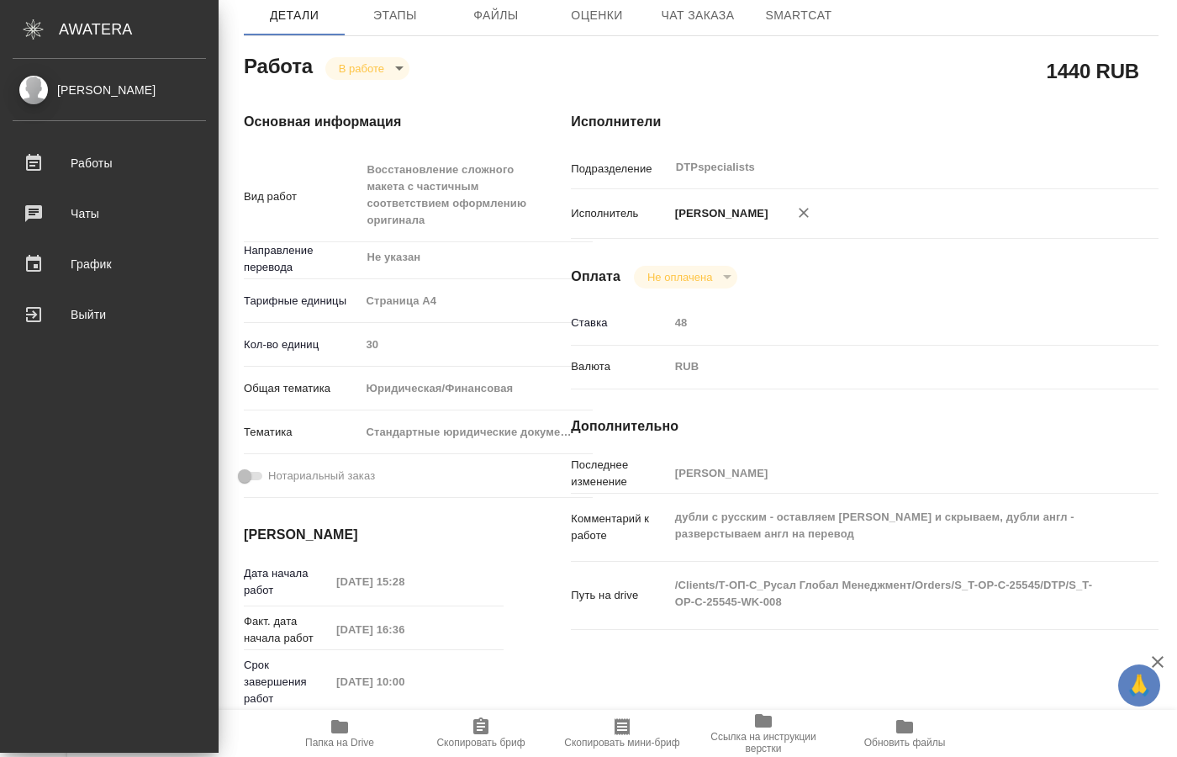
type textarea "x"
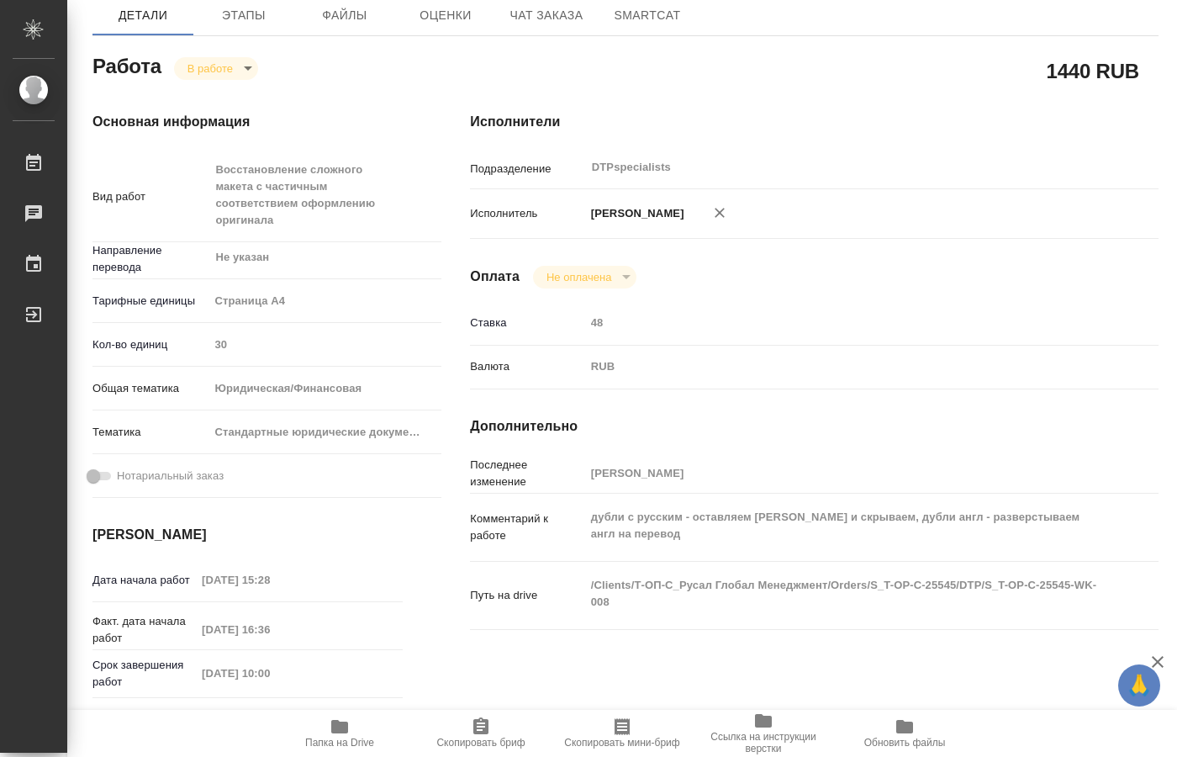
type textarea "x"
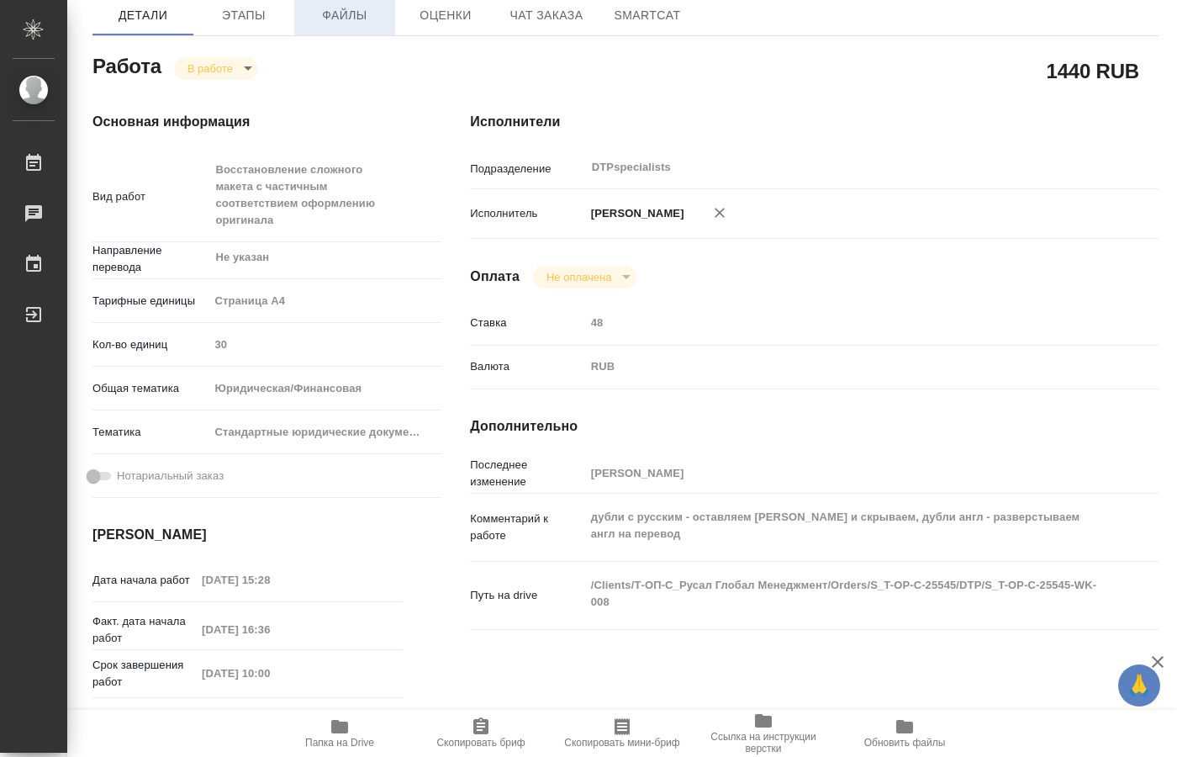
type textarea "x"
